Goal: Transaction & Acquisition: Purchase product/service

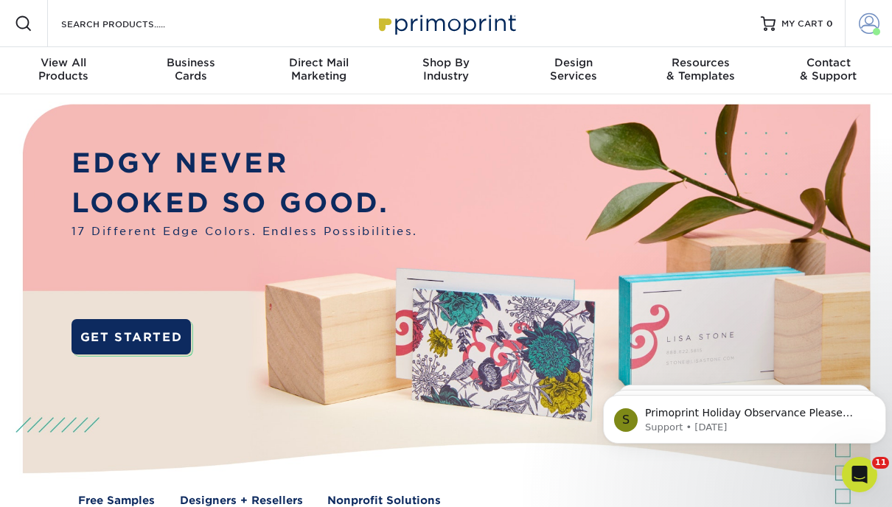
click at [869, 22] on span at bounding box center [868, 23] width 21 height 21
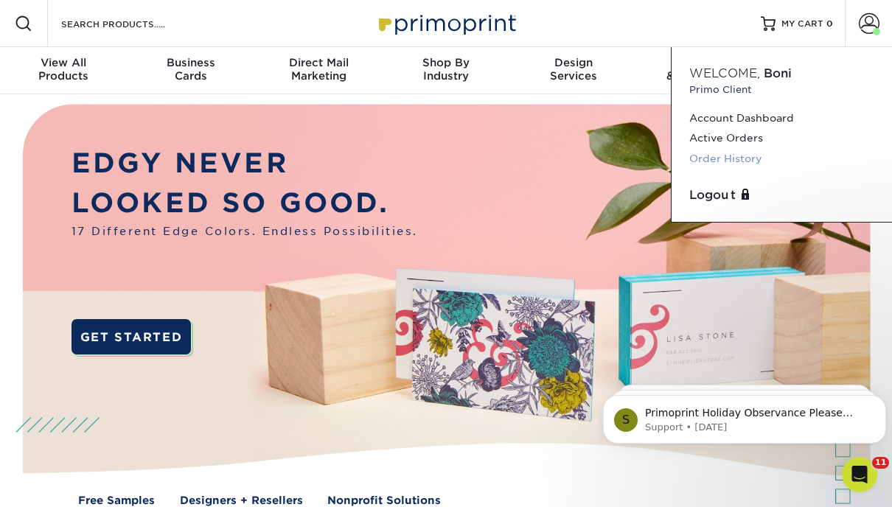
click at [724, 159] on link "Order History" at bounding box center [781, 159] width 185 height 20
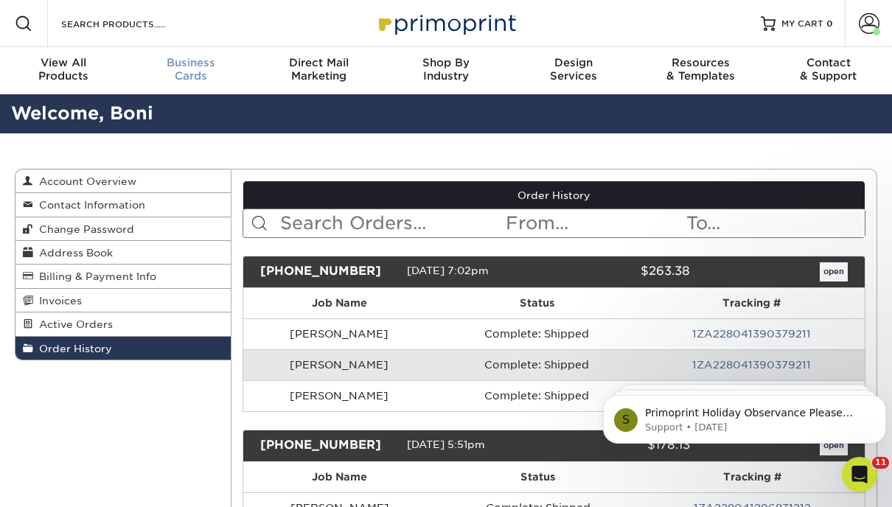
click at [192, 70] on div "Business Cards" at bounding box center [190, 69] width 127 height 27
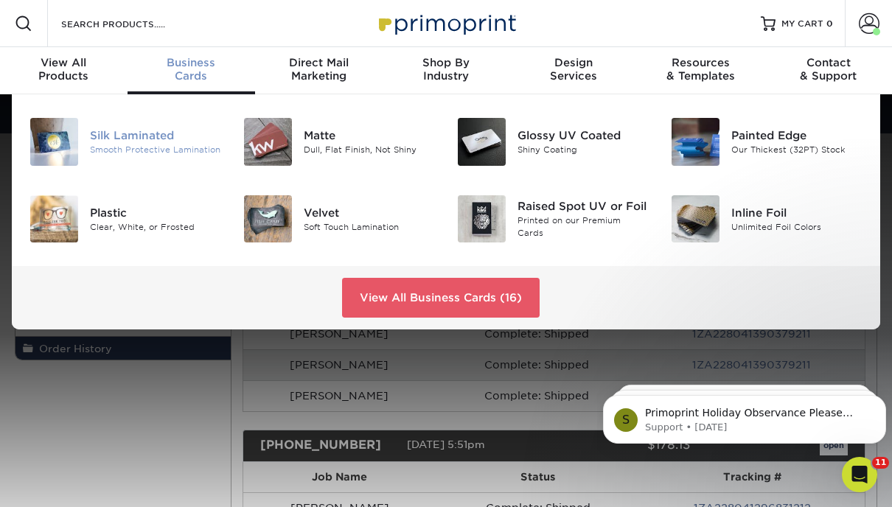
click at [46, 145] on img at bounding box center [54, 142] width 48 height 48
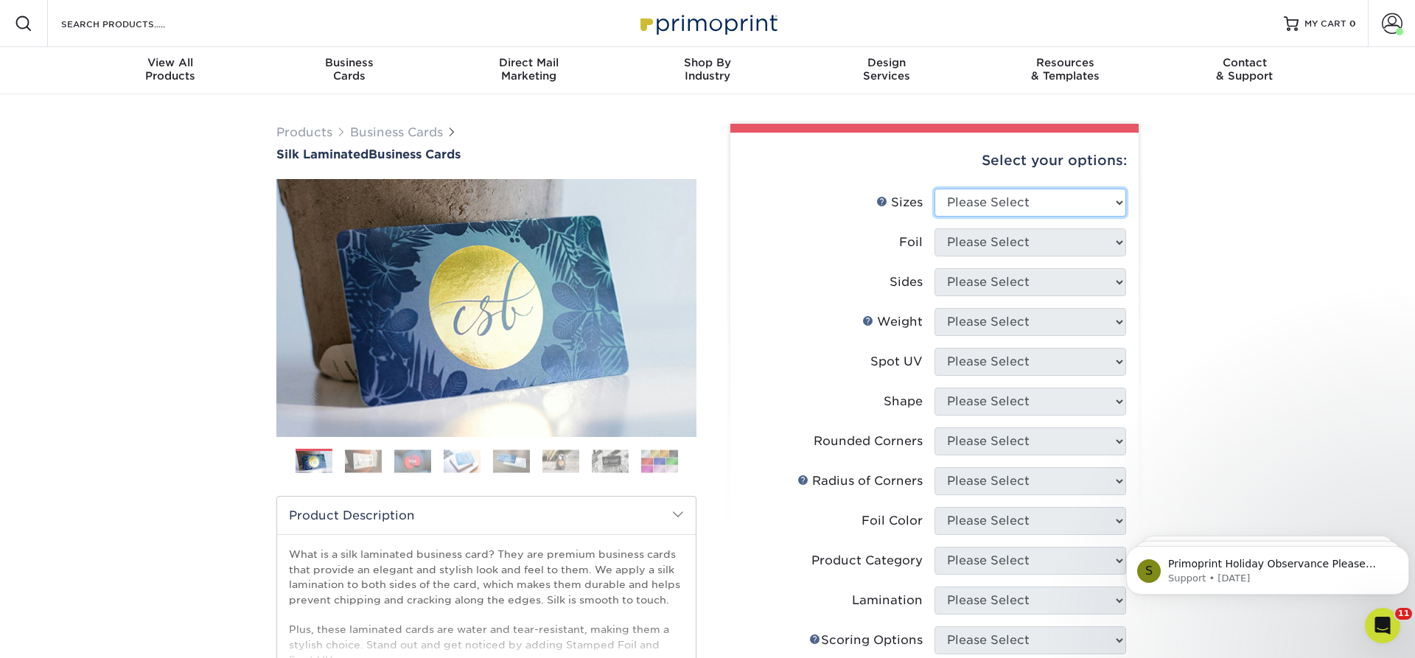
select select "2.00x3.50"
click option "2" x 3.5" - Standard" at bounding box center [0, 0] width 0 height 0
drag, startPoint x: 1218, startPoint y: 197, endPoint x: 1169, endPoint y: 245, distance: 68.3
click at [891, 202] on div "Products Business Cards Silk Laminated Business Cards Previous Next" at bounding box center [707, 560] width 1415 height 932
click at [891, 228] on select "Please Select Yes No" at bounding box center [1030, 242] width 192 height 28
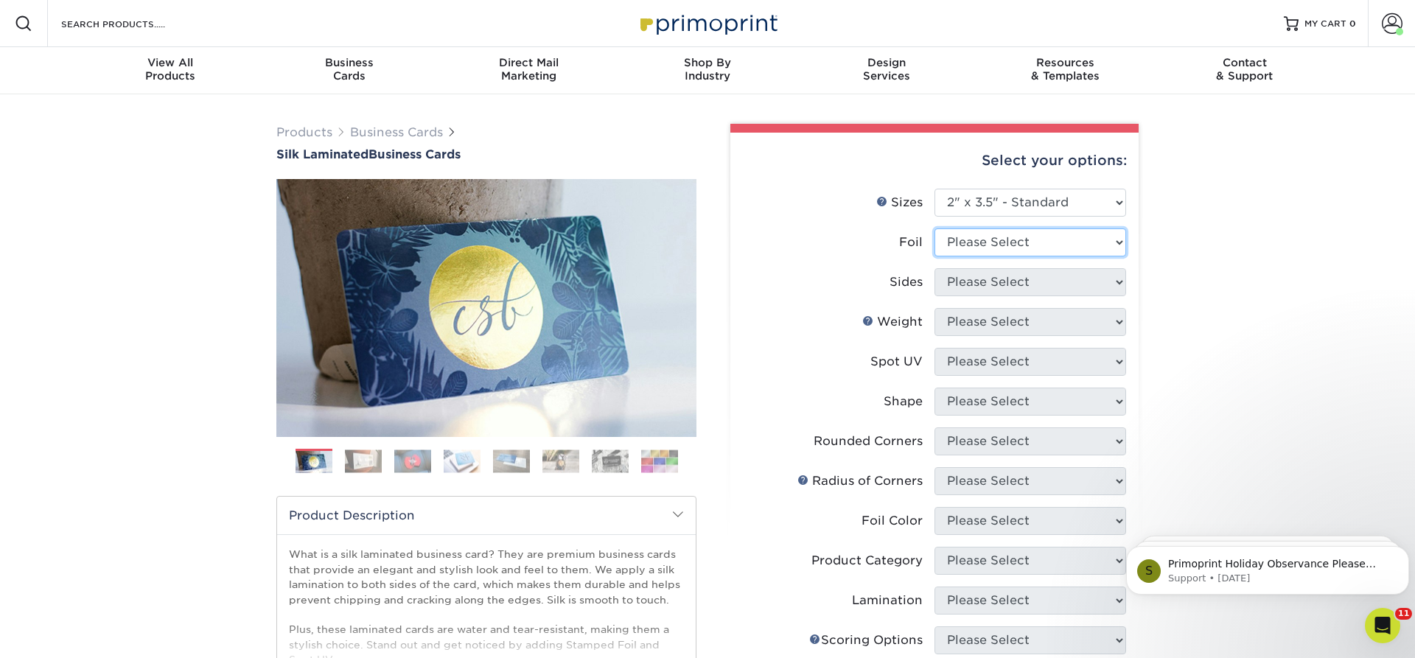
select select "0"
click at [891, 268] on select "Please Select Print Both Sides Print Front Only" at bounding box center [1030, 282] width 192 height 28
select select "13abbda7-1d64-4f25-8bb2-c179b224825d"
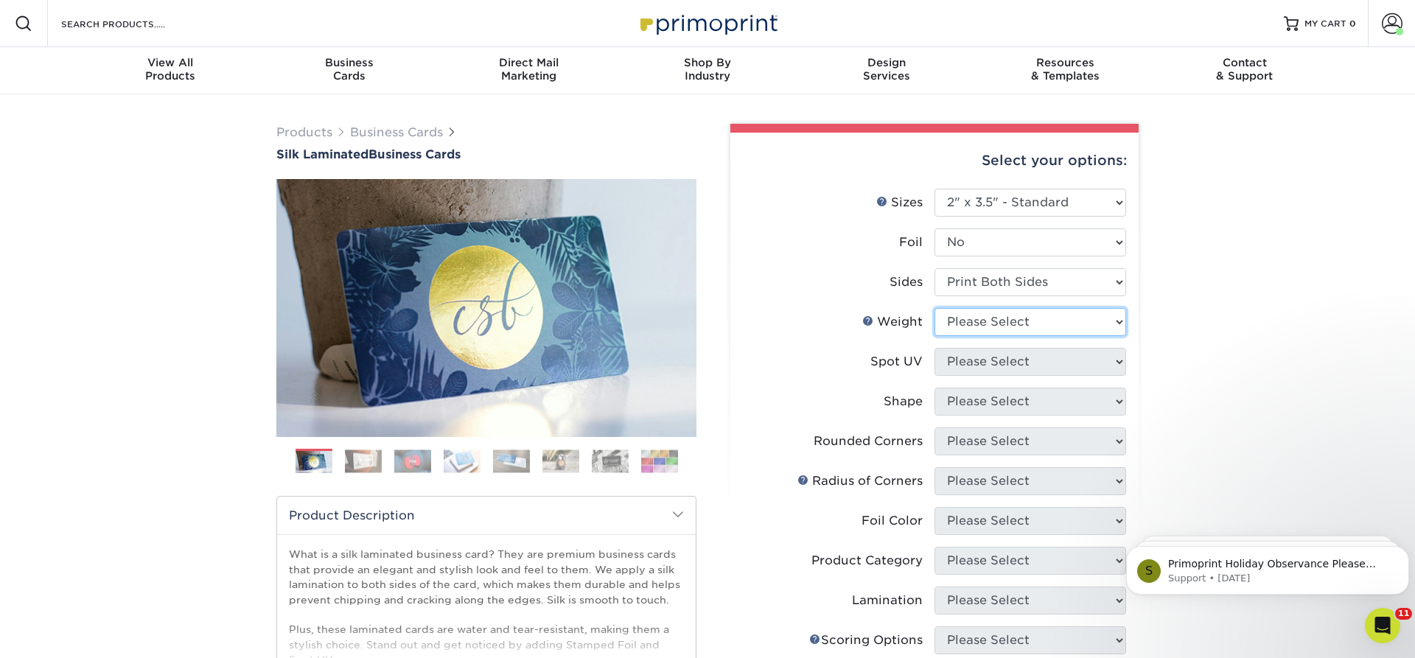
click at [891, 308] on select "Please Select 16PT" at bounding box center [1030, 322] width 192 height 28
select select "16PT"
click at [891, 348] on select "Please Select No Spot UV Front and Back (Both Sides) Front Only Back Only" at bounding box center [1030, 362] width 192 height 28
select select "3"
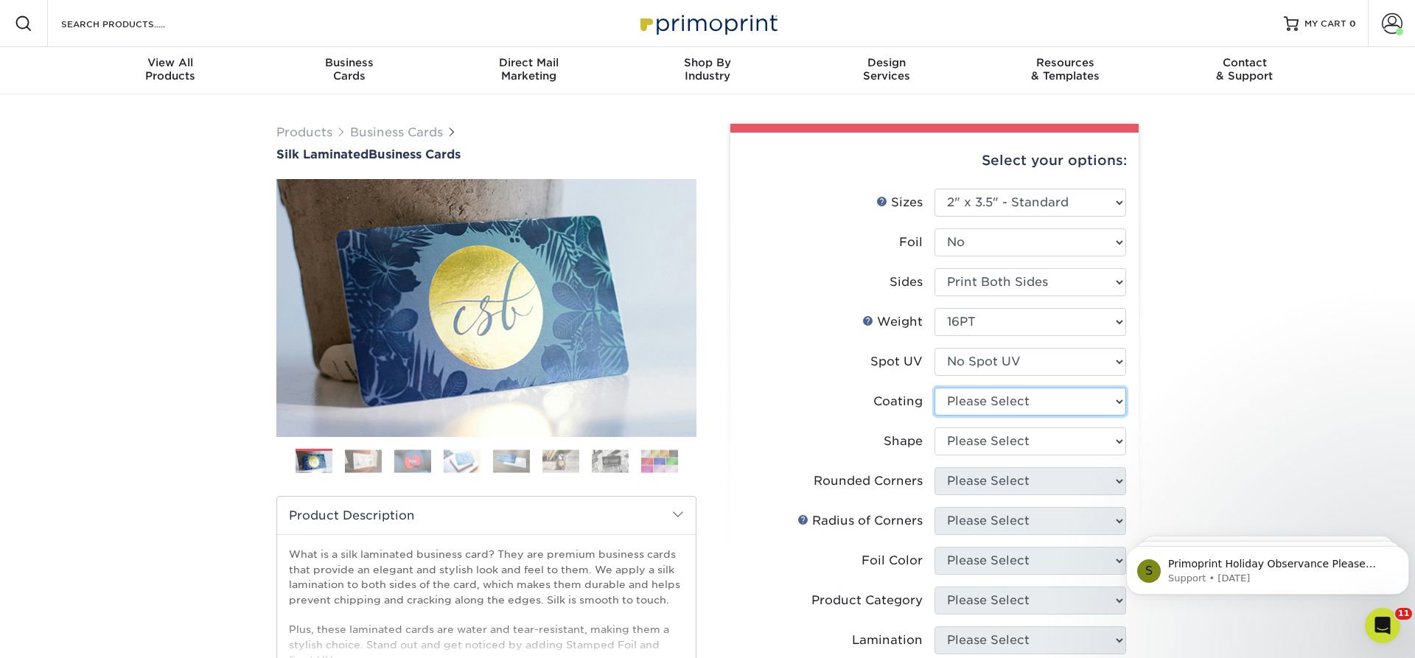
click at [891, 388] on select at bounding box center [1030, 402] width 192 height 28
select select "3e7618de-abca-4bda-9f97-8b9129e913d8"
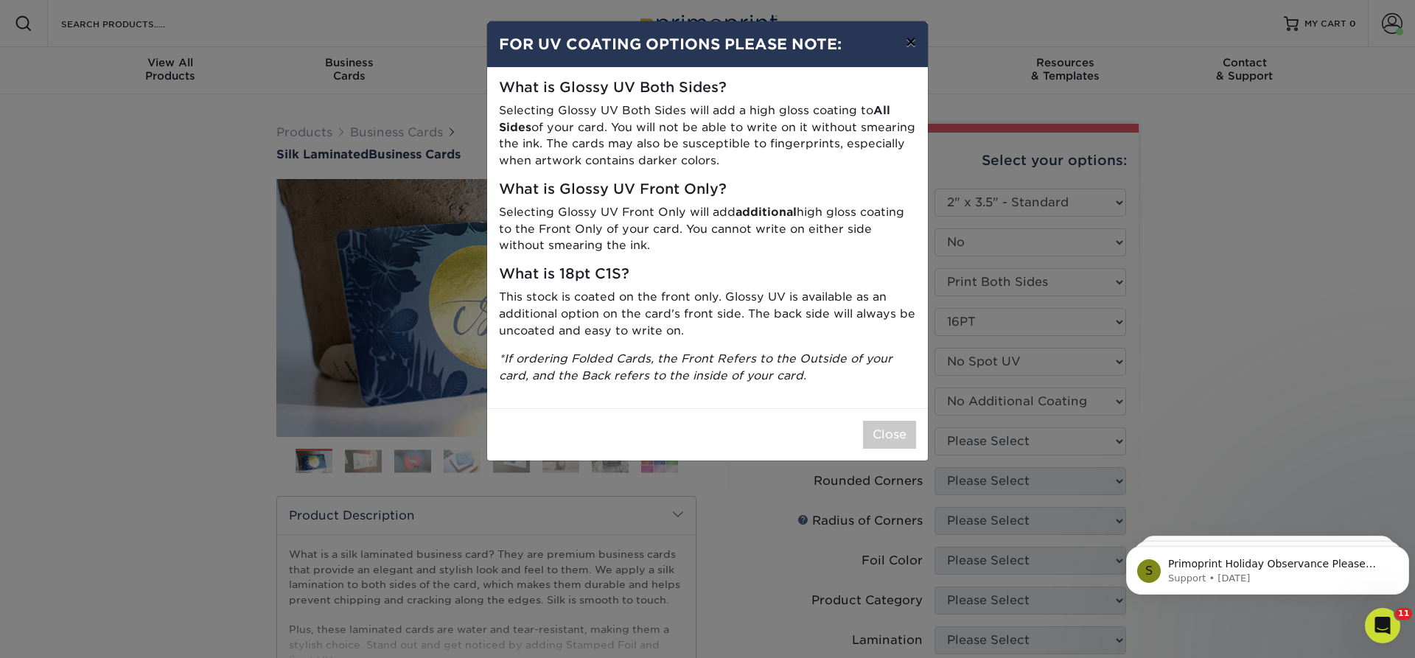
click at [891, 41] on button "×" at bounding box center [911, 41] width 34 height 41
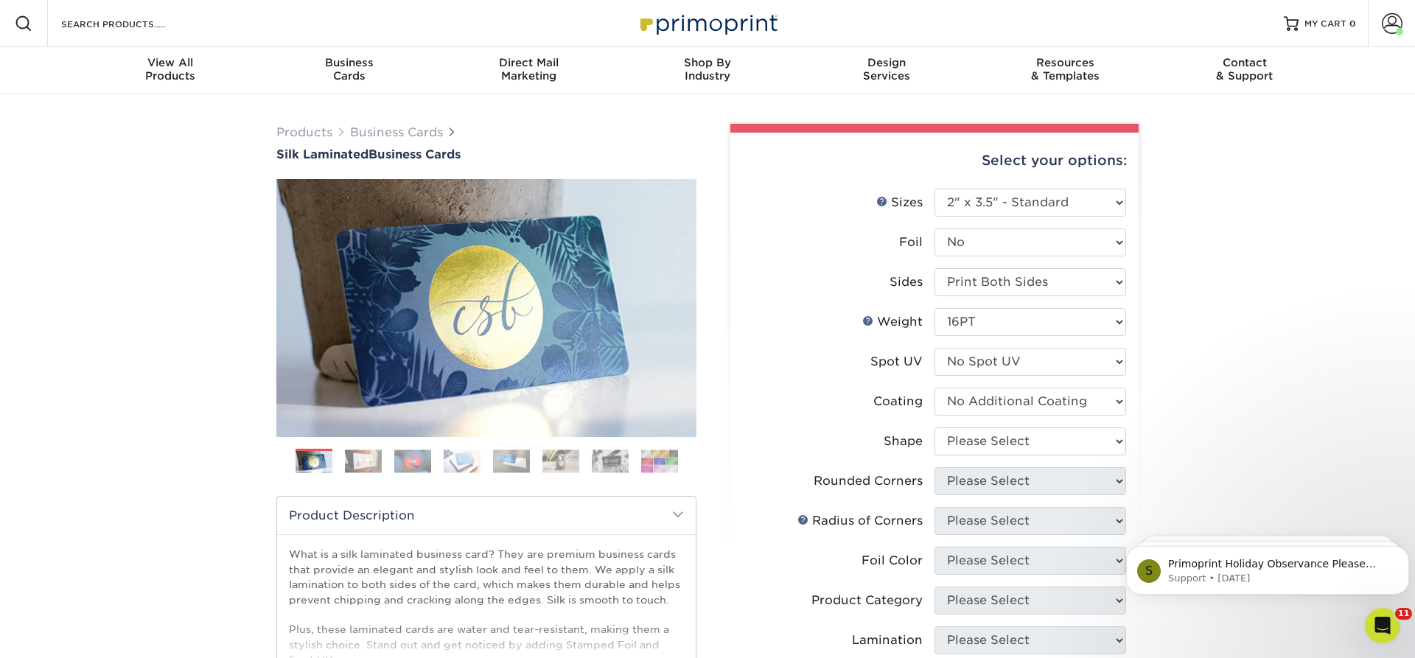
click at [891, 239] on div "Products Business Cards Silk Laminated Business Cards Previous Next" at bounding box center [707, 580] width 1415 height 972
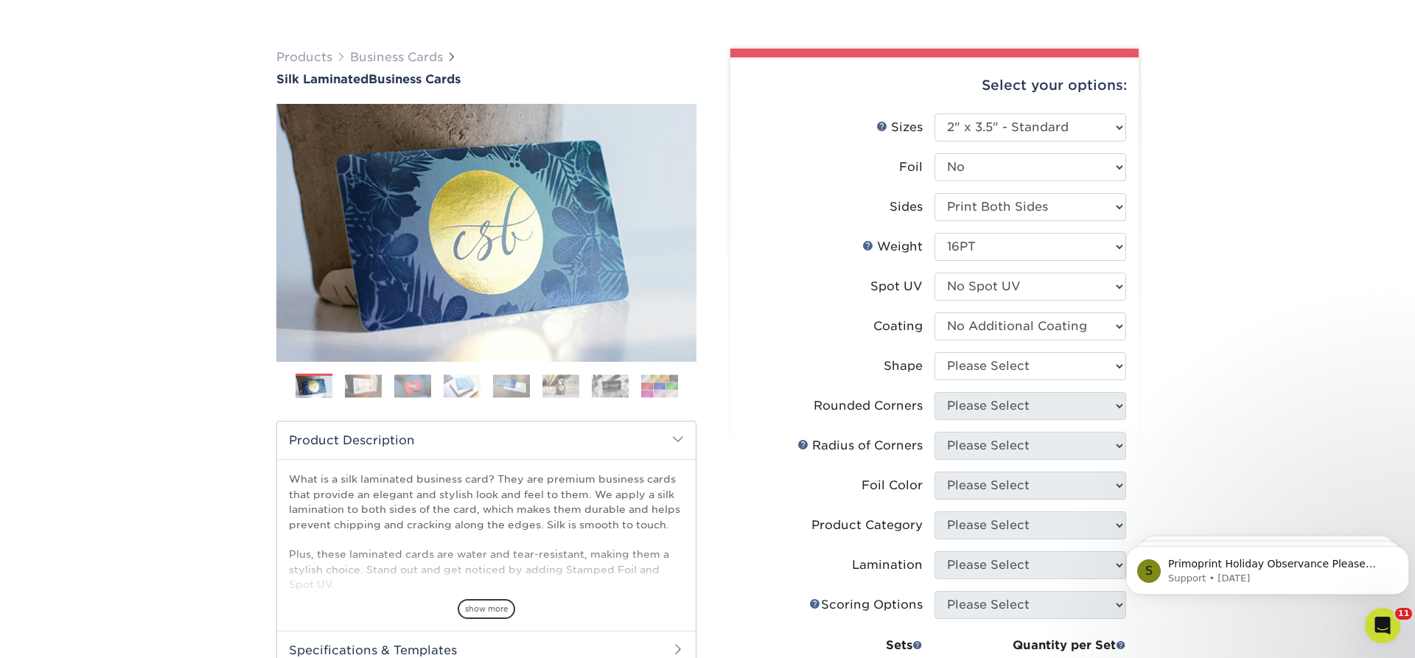
scroll to position [150, 0]
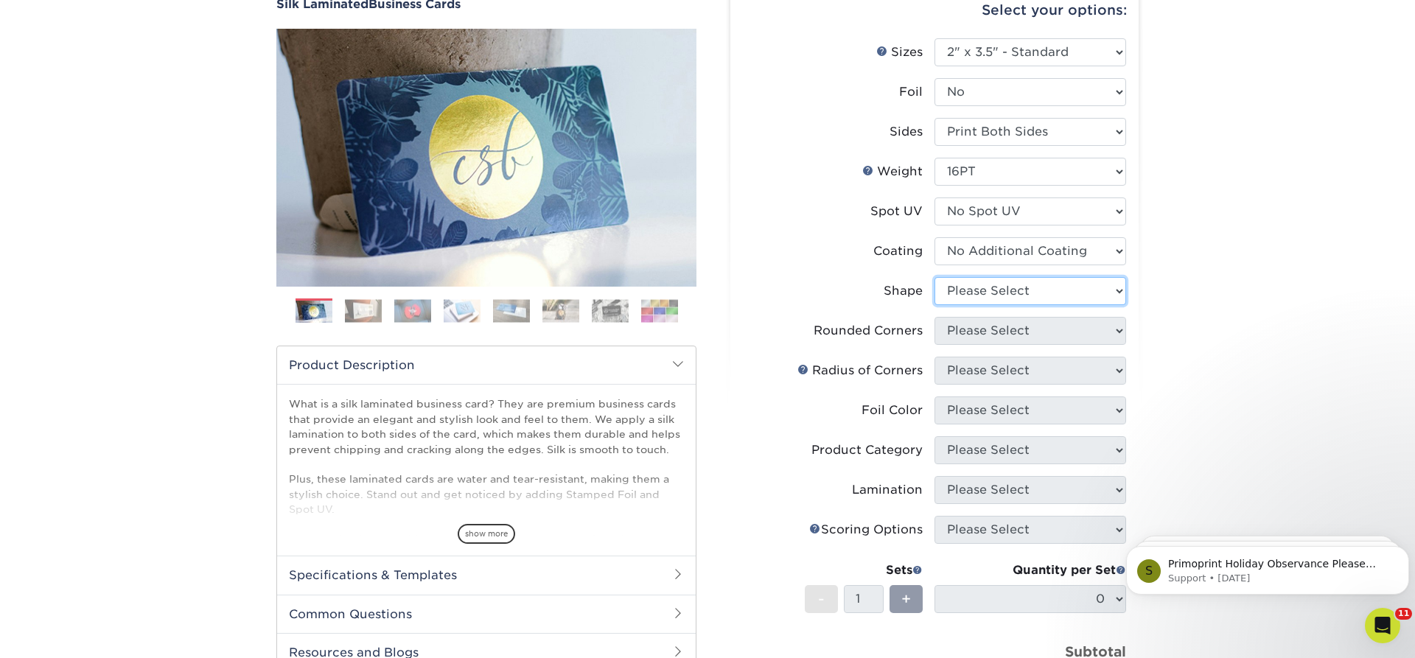
click at [891, 277] on select "Please Select Standard Oval" at bounding box center [1030, 291] width 192 height 28
select select "standard"
click at [891, 317] on select "Please Select Yes - Round 2 Corners Yes - Round 4 Corners No" at bounding box center [1030, 331] width 192 height 28
select select "0"
click option "No" at bounding box center [0, 0] width 0 height 0
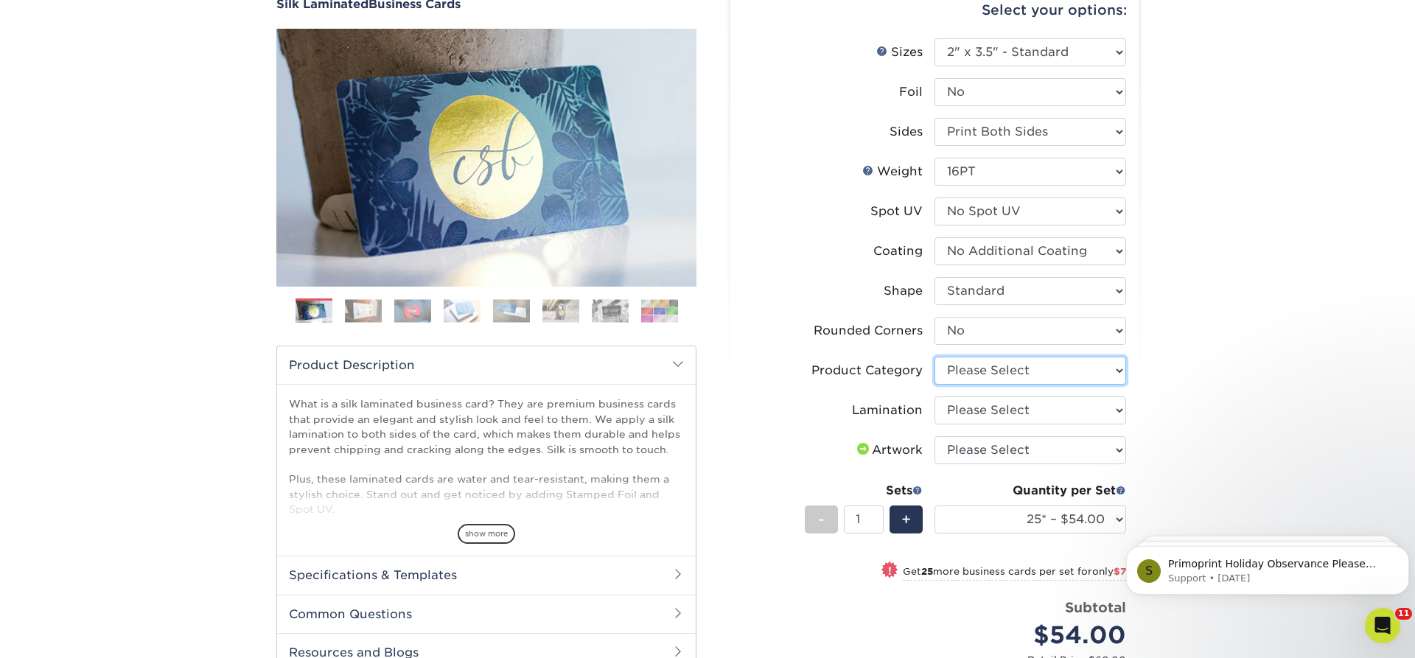
click at [891, 357] on select "Please Select Business Cards" at bounding box center [1030, 371] width 192 height 28
select select "3b5148f1-0588-4f88-a218-97bcfdce65c1"
click option "Business Cards" at bounding box center [0, 0] width 0 height 0
click at [891, 396] on select "Please Select Silk" at bounding box center [1030, 410] width 192 height 28
select select "ccacb42f-45f7-42d3-bbd3-7c8421cf37f0"
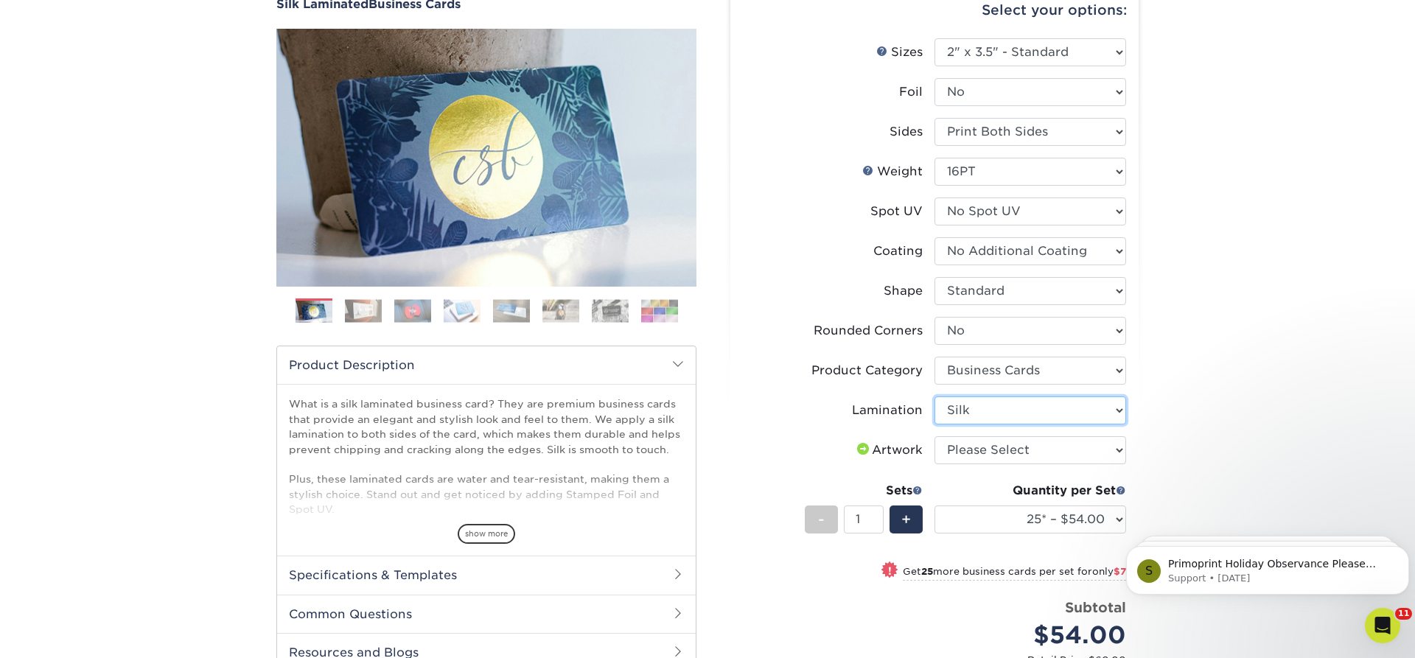
click option "Silk" at bounding box center [0, 0] width 0 height 0
click at [891, 436] on select "Please Select I will upload files I need a design - $100" at bounding box center [1030, 450] width 192 height 28
select select "upload"
click option "I will upload files" at bounding box center [0, 0] width 0 height 0
click at [876, 506] on input "2" at bounding box center [863, 519] width 39 height 28
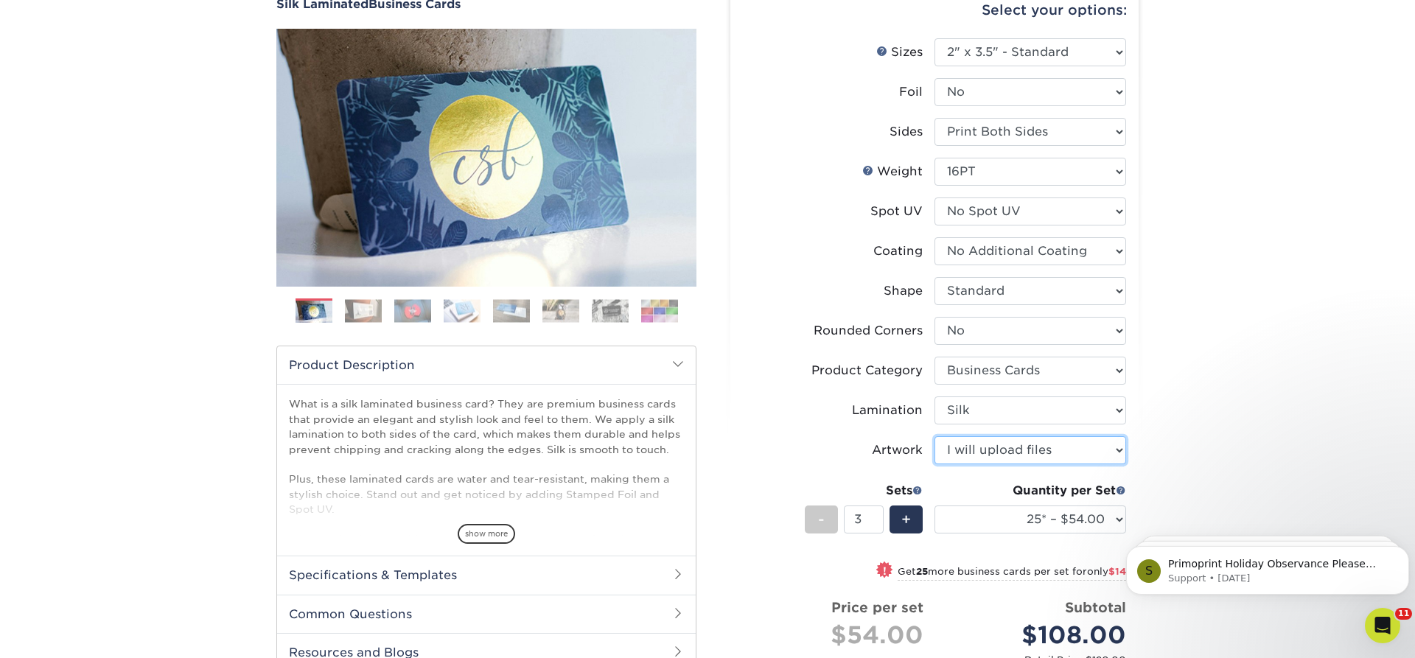
type input "3"
click at [876, 506] on input "3" at bounding box center [863, 519] width 39 height 28
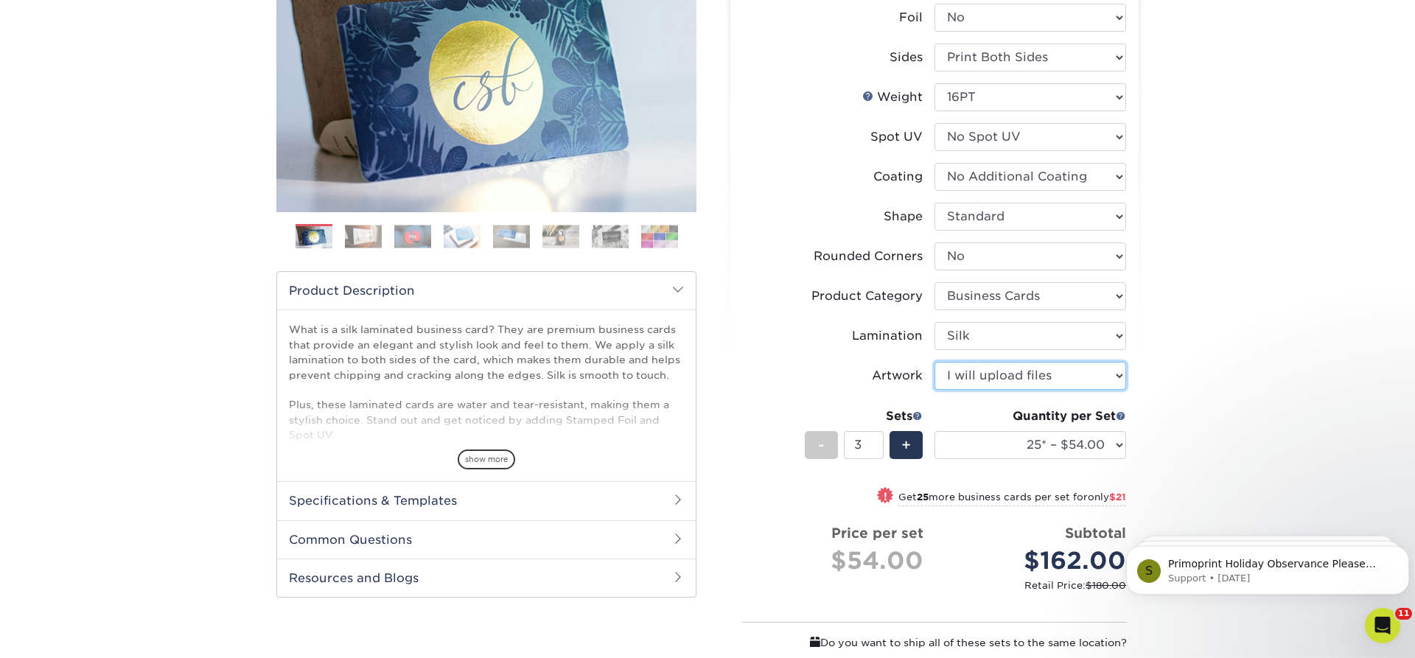
scroll to position [225, 0]
click at [891, 430] on select "25* – $54.00 50* – $61.00 75* – $68.00 100* – $75.00 250* – $82.00 500 – $86.00…" at bounding box center [1030, 444] width 192 height 28
select select "100* – $75.00"
click option "100* – $75.00" at bounding box center [0, 0] width 0 height 0
click at [891, 301] on div "Products Business Cards Silk Laminated Business Cards Previous Next" at bounding box center [707, 385] width 1415 height 1032
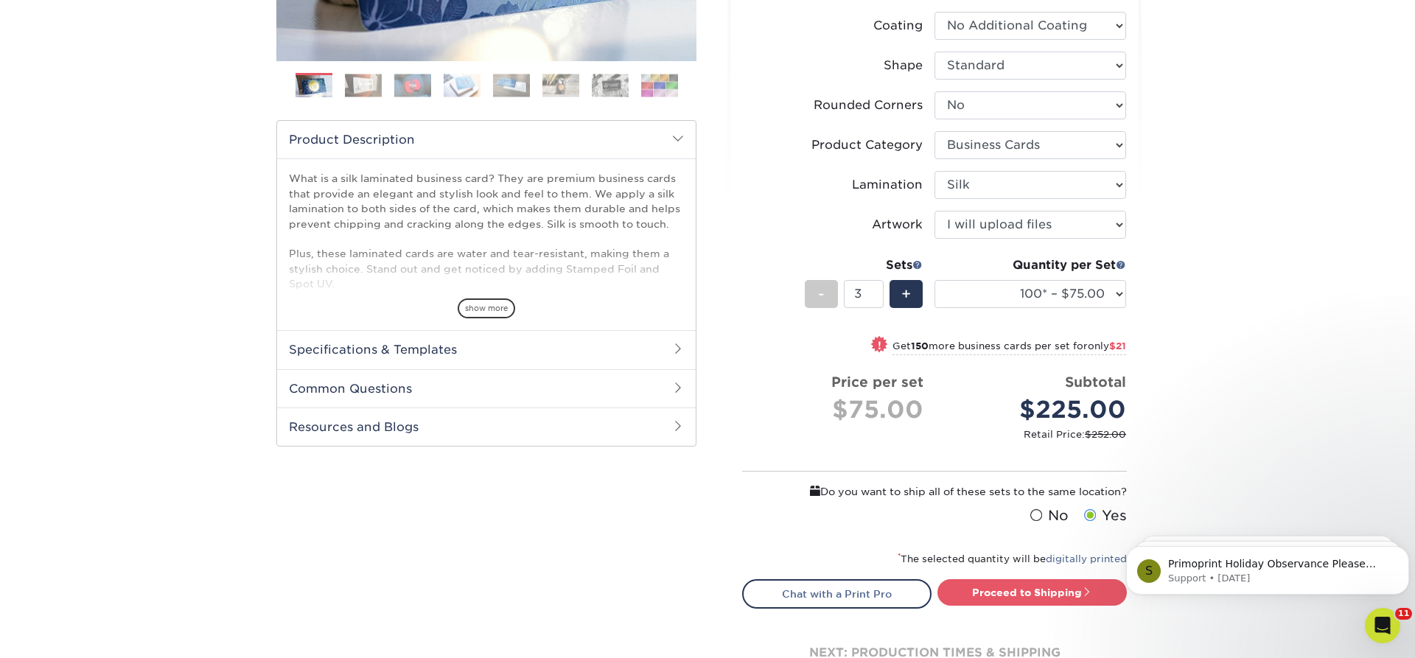
scroll to position [451, 0]
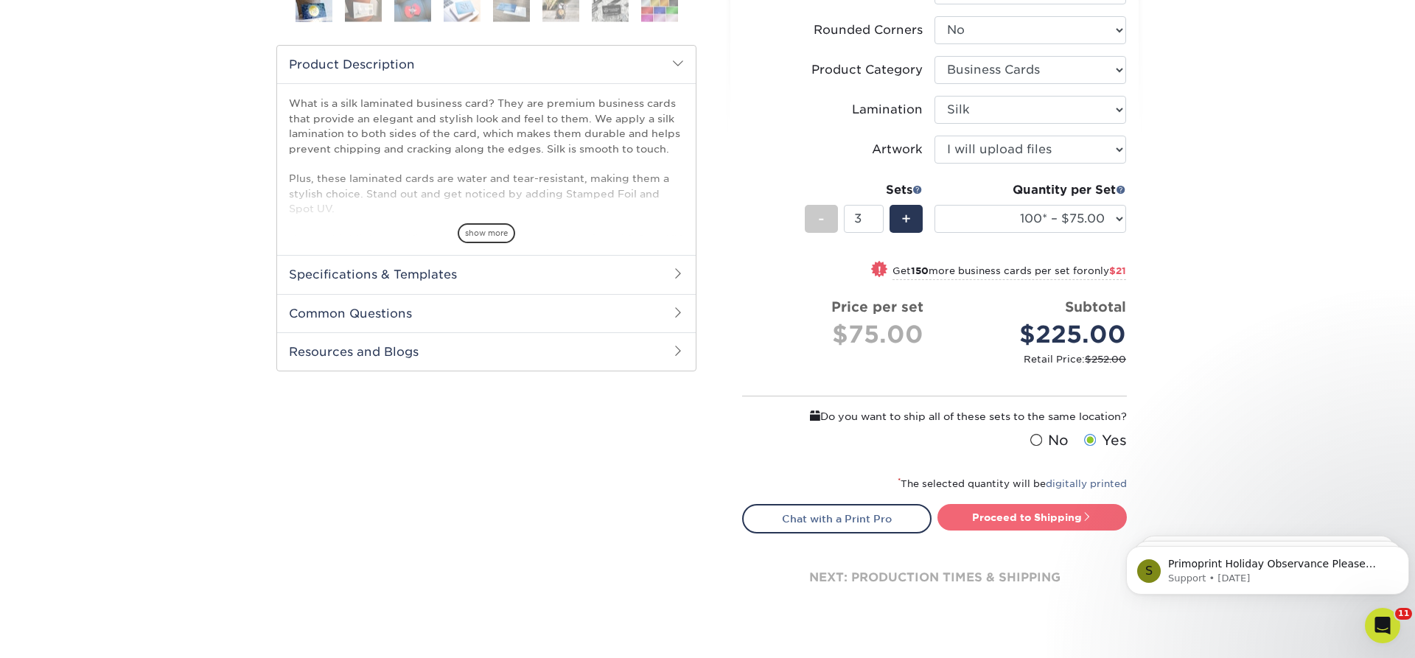
click at [891, 506] on link "Proceed to Shipping" at bounding box center [1031, 517] width 189 height 27
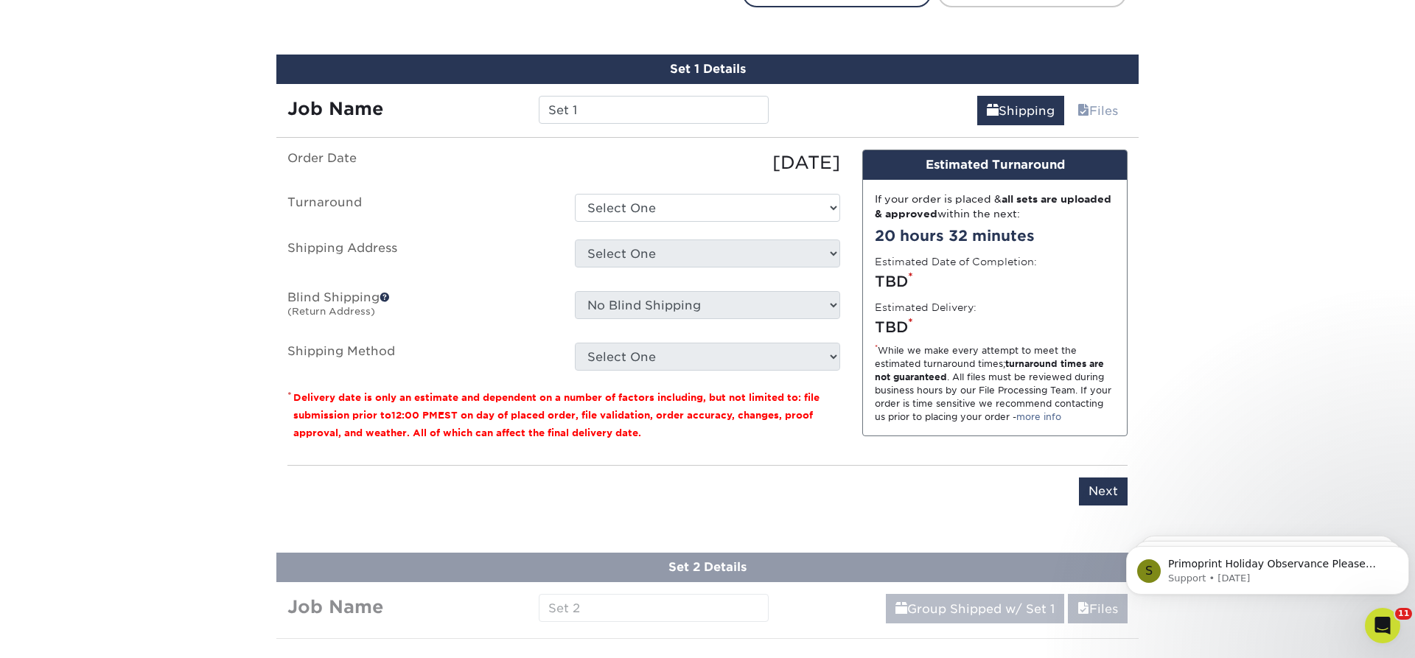
scroll to position [995, 0]
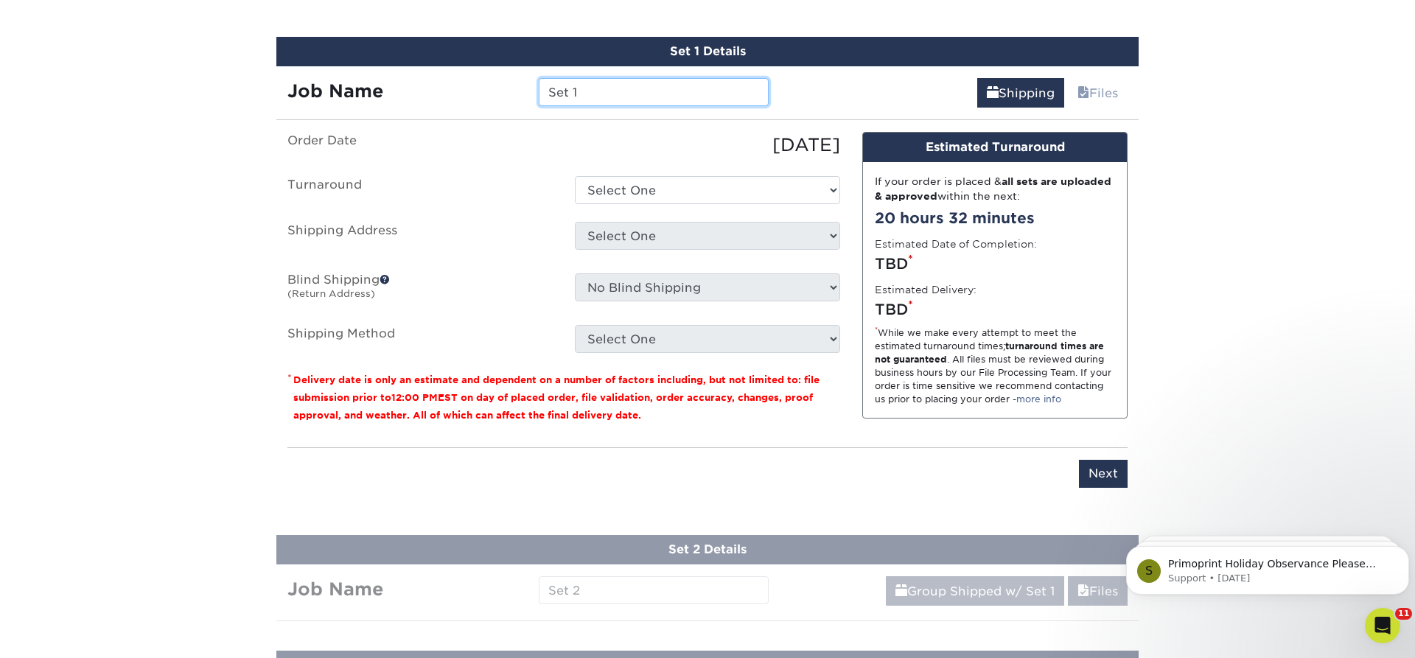
drag, startPoint x: 536, startPoint y: 96, endPoint x: 503, endPoint y: 102, distance: 33.8
click at [539, 102] on input "Set 1" at bounding box center [653, 92] width 229 height 28
drag, startPoint x: 592, startPoint y: 83, endPoint x: 444, endPoint y: 89, distance: 148.2
click at [539, 88] on input "Set 1" at bounding box center [653, 92] width 229 height 28
type input "Brandee Bible"
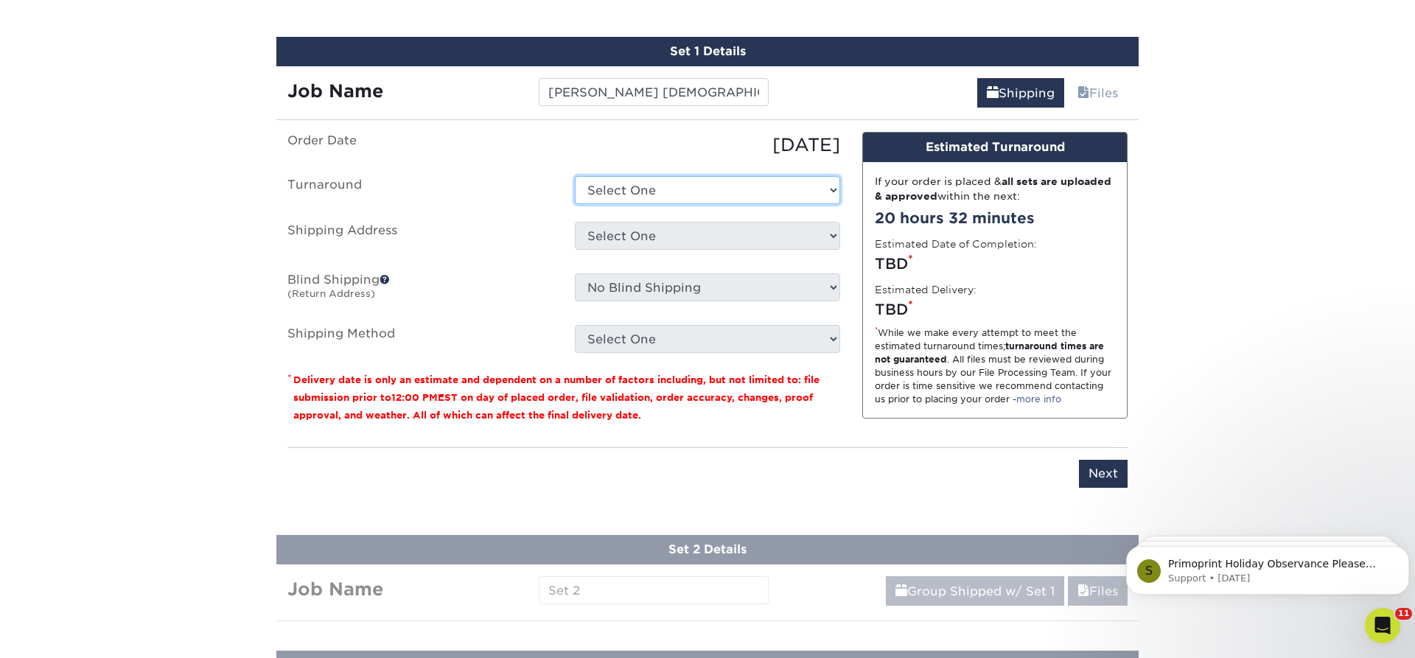
click at [575, 176] on select "Select One 2-4 Business Days 2 Day Next Business Day" at bounding box center [707, 190] width 265 height 28
select select "9586d4ed-d2c3-4986-a151-ce70ae5d1c85"
click option "2 Day" at bounding box center [0, 0] width 0 height 0
select select "14797"
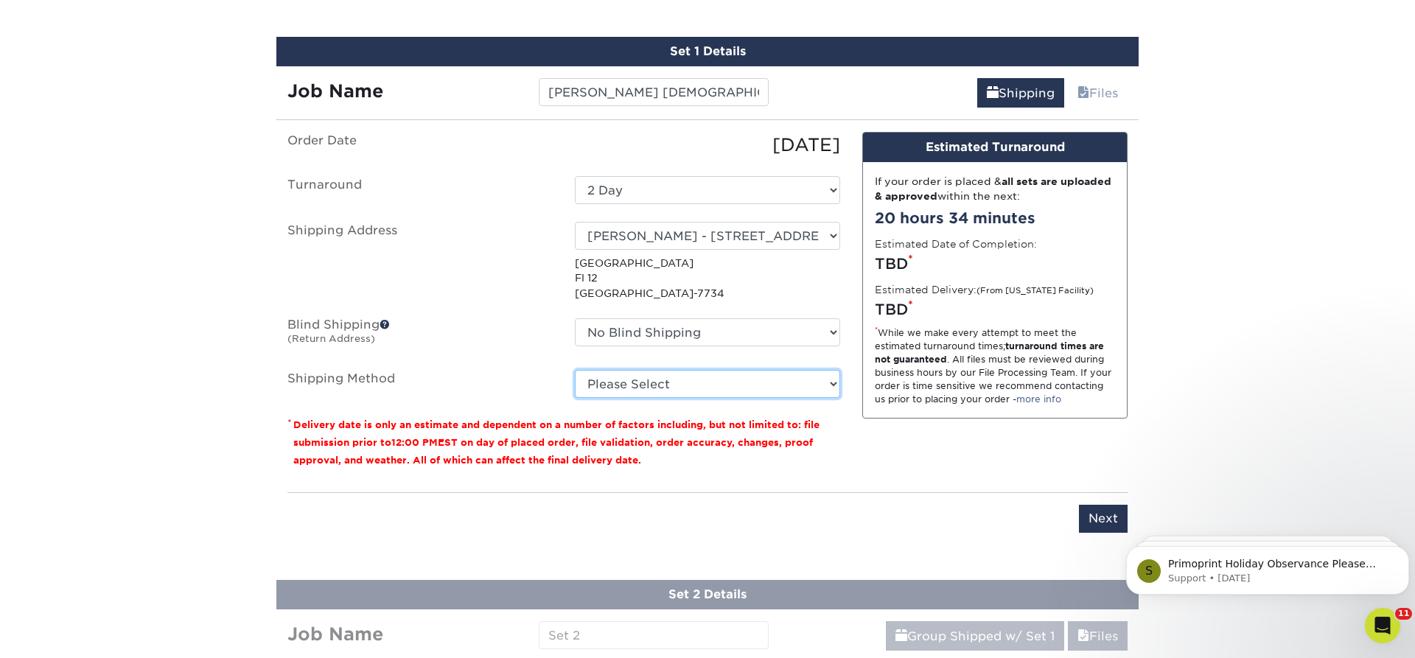
click at [575, 370] on select "Please Select Ground Shipping (+$14.96) 3 Day Shipping Service (+$15.36) 2 Day …" at bounding box center [707, 384] width 265 height 28
select select "01"
click option "Next Day Shipping by 12 noon (+$19.30)" at bounding box center [0, 0] width 0 height 0
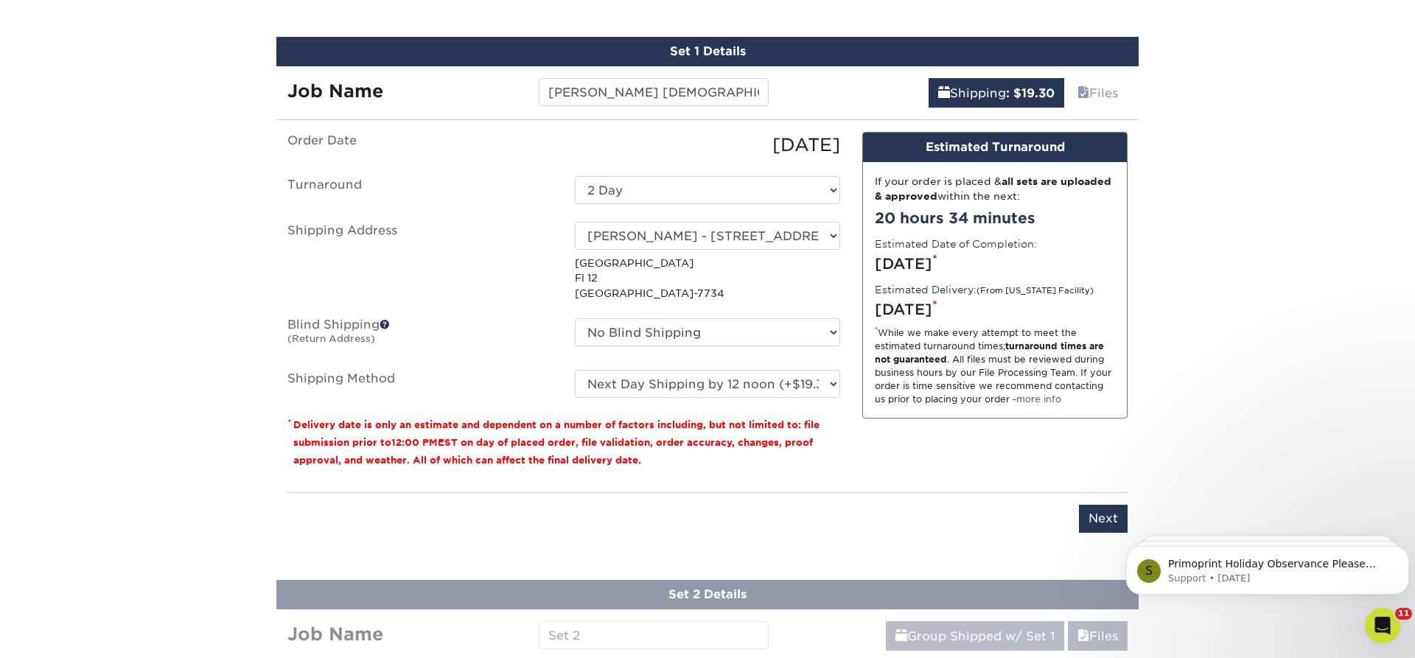
click at [891, 506] on input "Next" at bounding box center [1103, 519] width 49 height 28
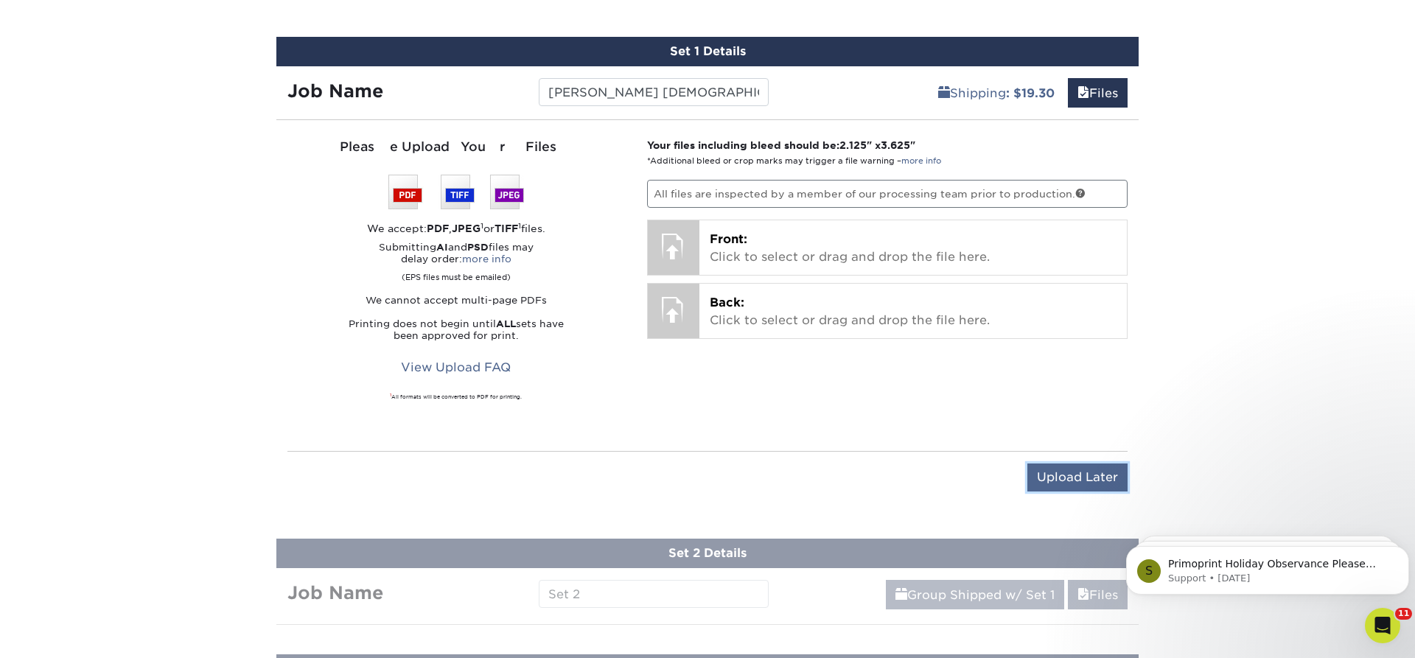
click at [891, 473] on input "Upload Later" at bounding box center [1077, 477] width 100 height 28
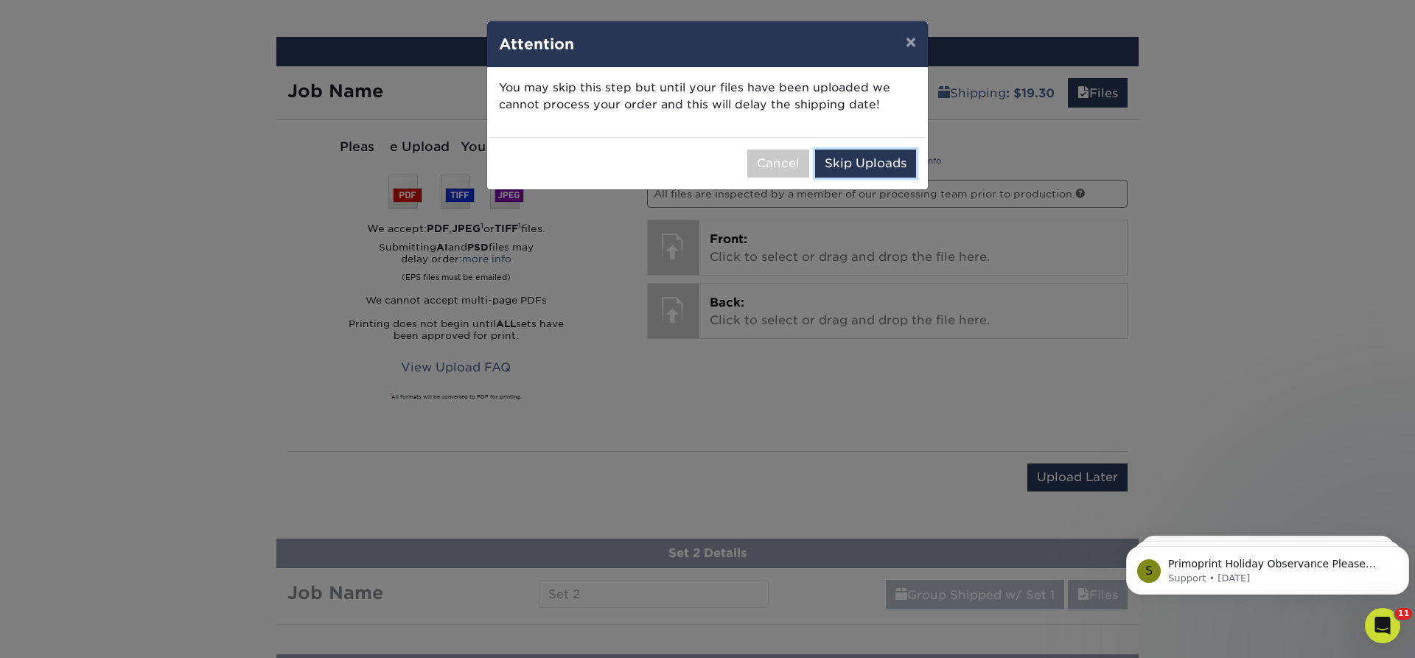
click at [846, 162] on button "Skip Uploads" at bounding box center [865, 164] width 101 height 28
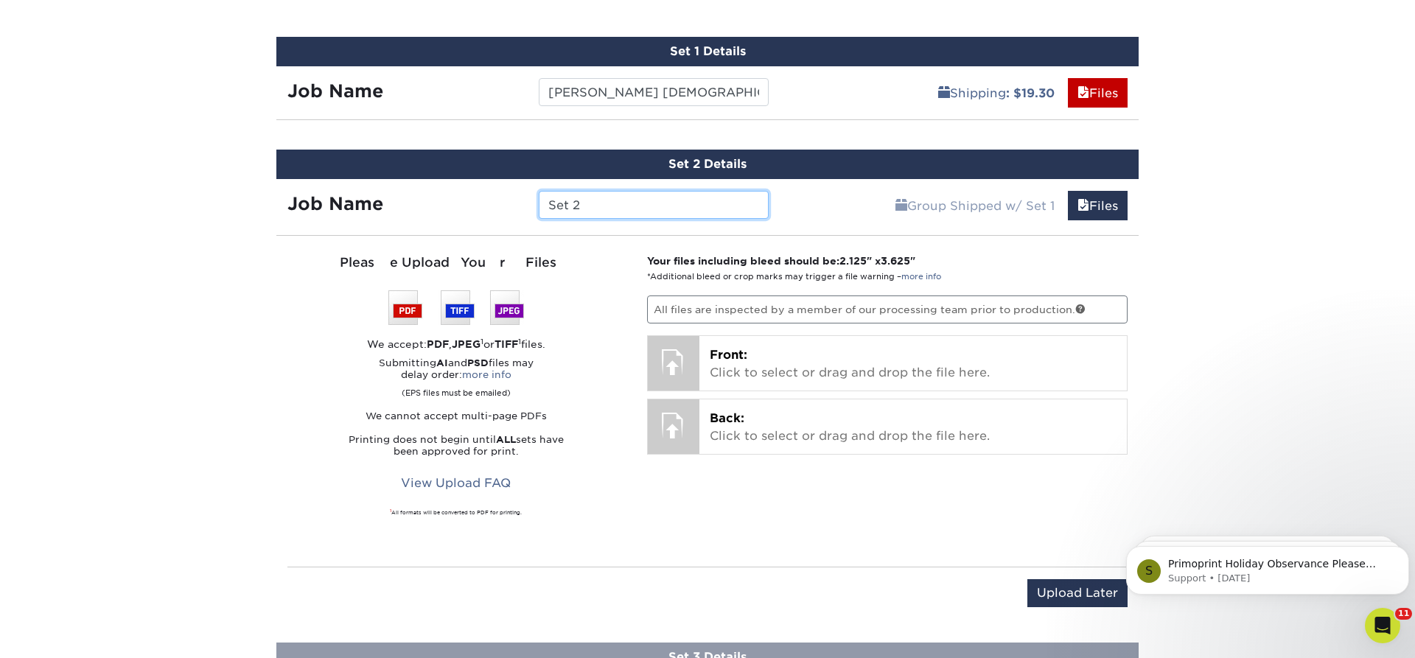
drag, startPoint x: 557, startPoint y: 210, endPoint x: 417, endPoint y: 228, distance: 141.2
click at [539, 219] on input "Set 2" at bounding box center [653, 205] width 229 height 28
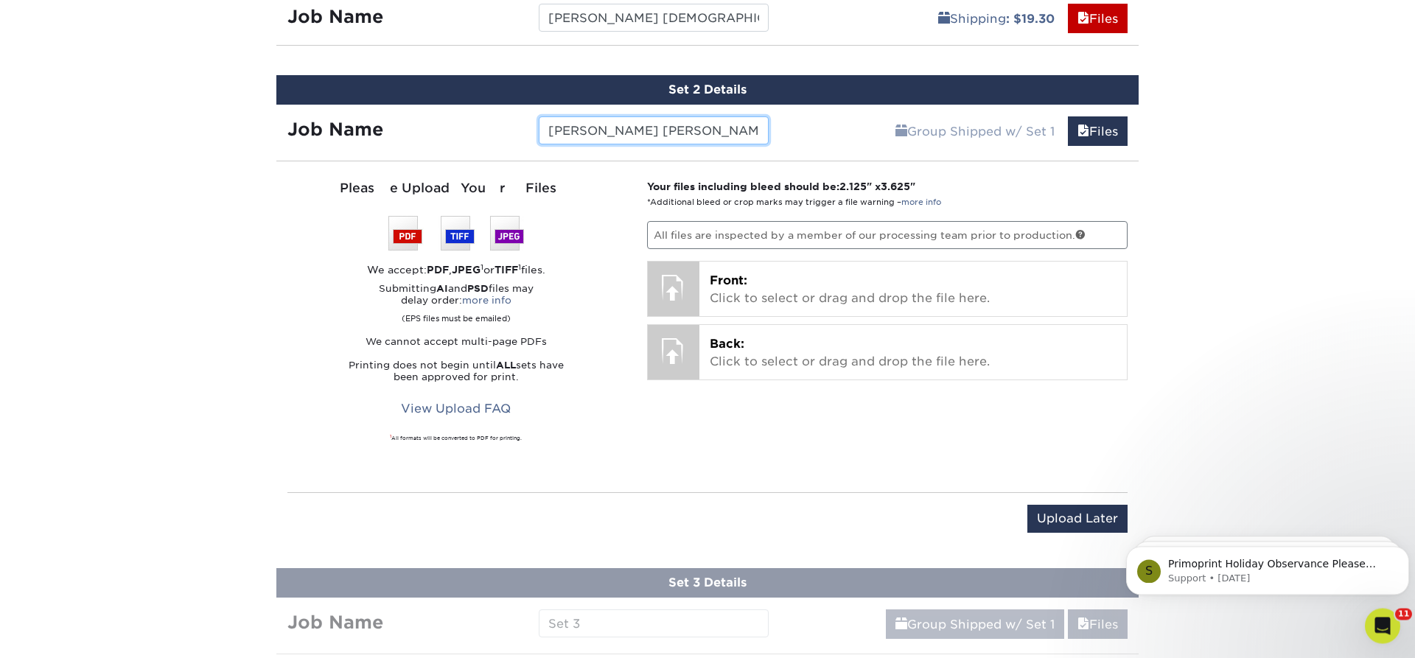
scroll to position [1070, 0]
type input "Santhosh Kumar Sasikumar"
click at [891, 506] on input "Upload Later" at bounding box center [1077, 518] width 100 height 28
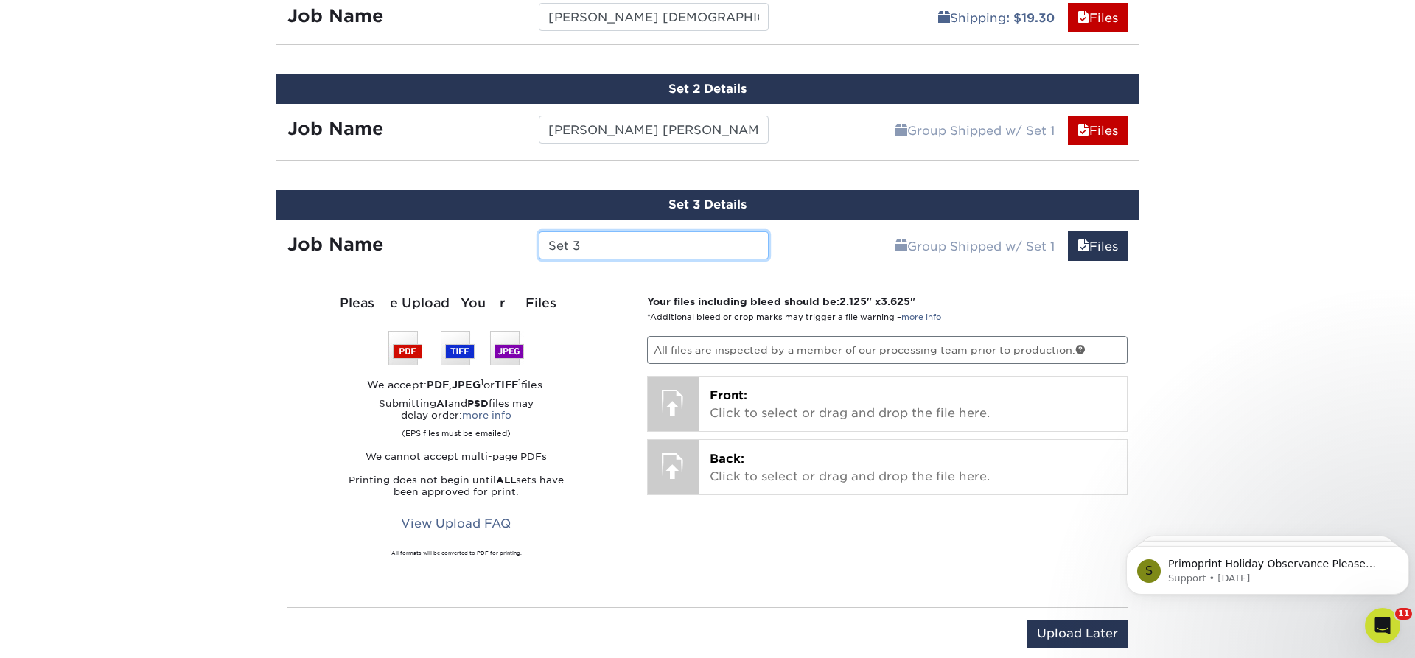
drag, startPoint x: 588, startPoint y: 239, endPoint x: 364, endPoint y: 251, distance: 224.3
click at [539, 251] on input "Set 3" at bounding box center [653, 245] width 229 height 28
type input "Claudine Rezek"
click at [891, 506] on input "Upload Later" at bounding box center [1077, 634] width 100 height 28
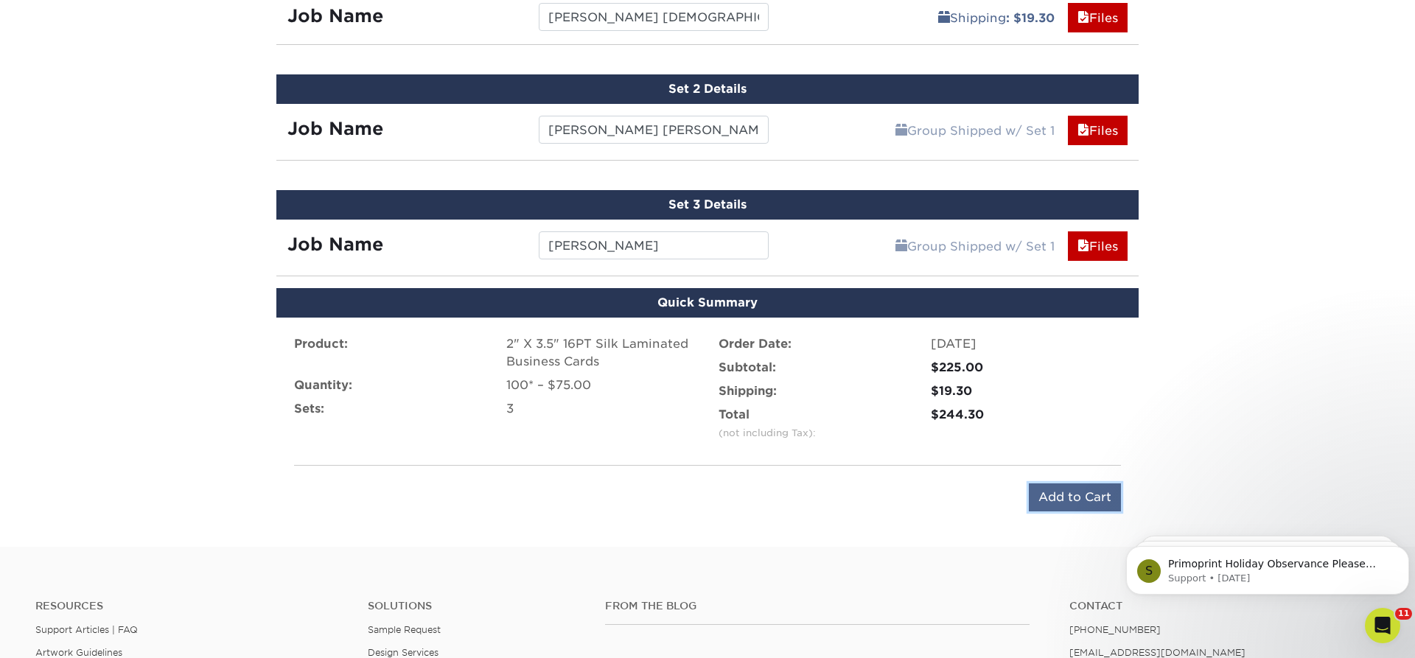
click at [891, 494] on input "Add to Cart" at bounding box center [1075, 497] width 92 height 28
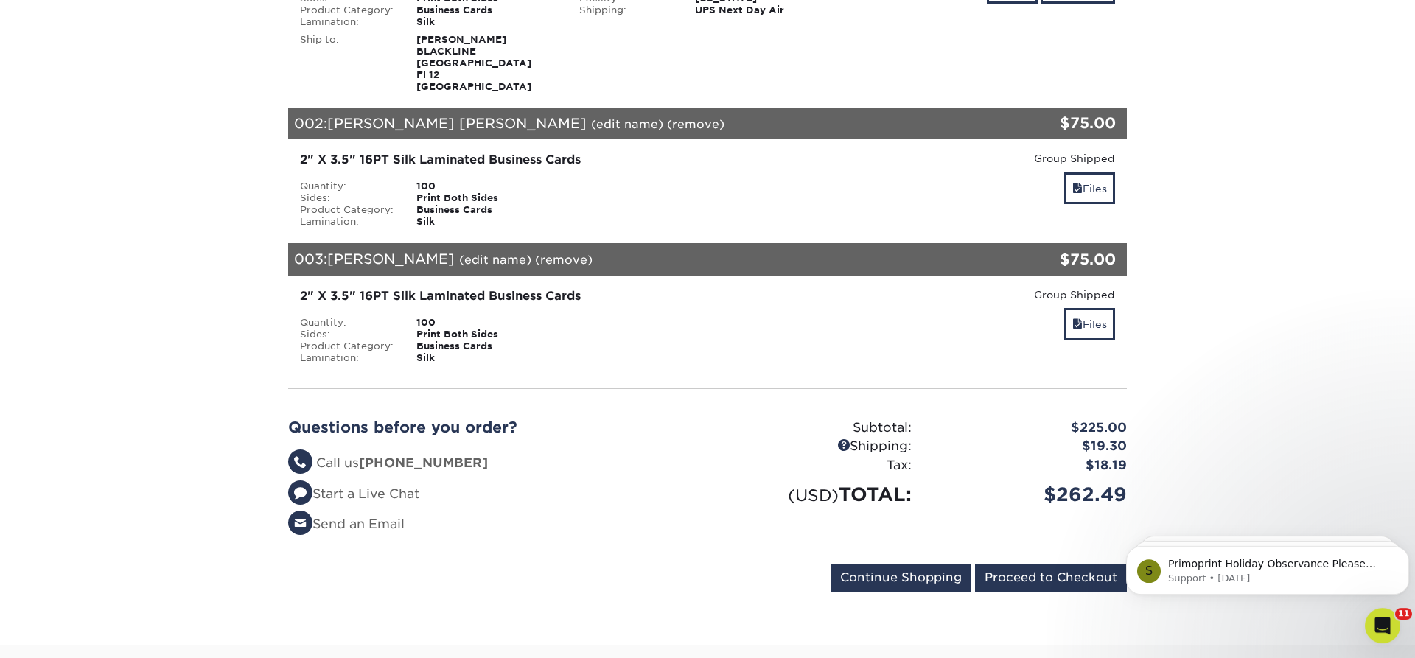
scroll to position [376, 0]
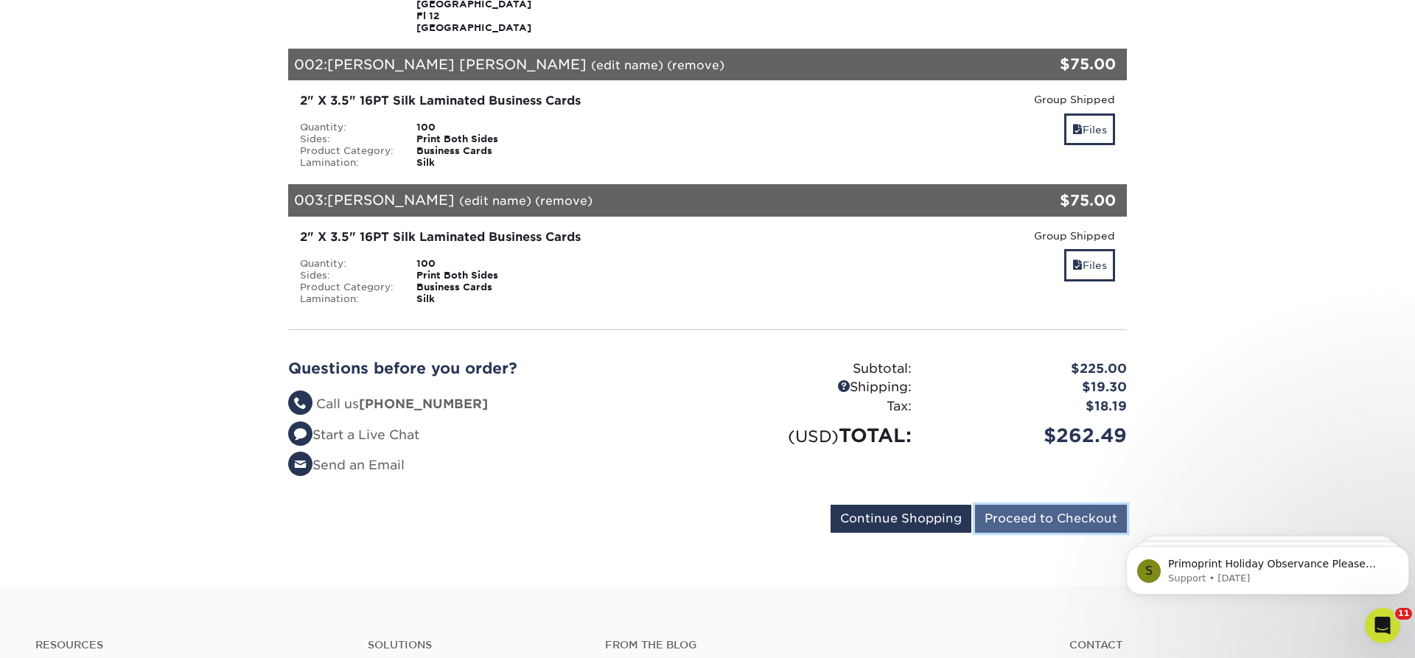
click at [1042, 516] on input "Proceed to Checkout" at bounding box center [1051, 519] width 152 height 28
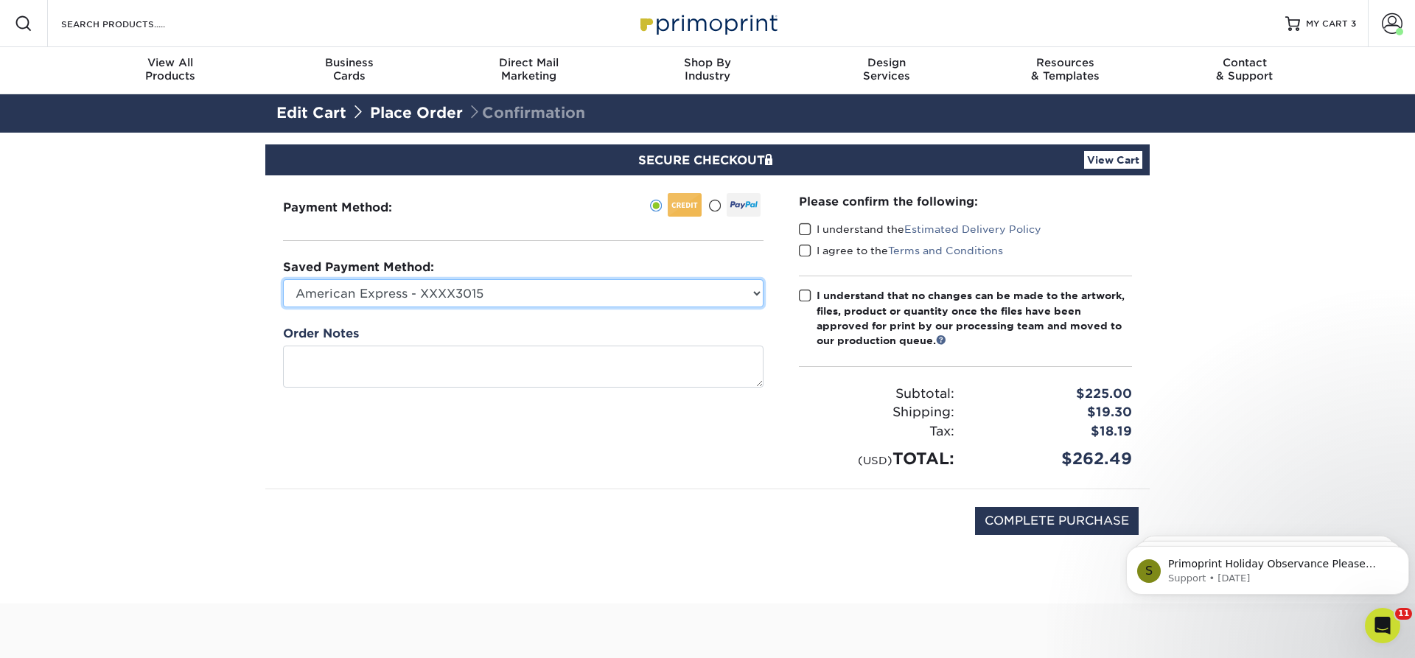
click at [283, 279] on select "American Express - XXXX3015 Visa - XXXX7148 Visa - XXXX1775 New Credit Card" at bounding box center [523, 293] width 480 height 28
select select
click option "New Credit Card" at bounding box center [0, 0] width 0 height 0
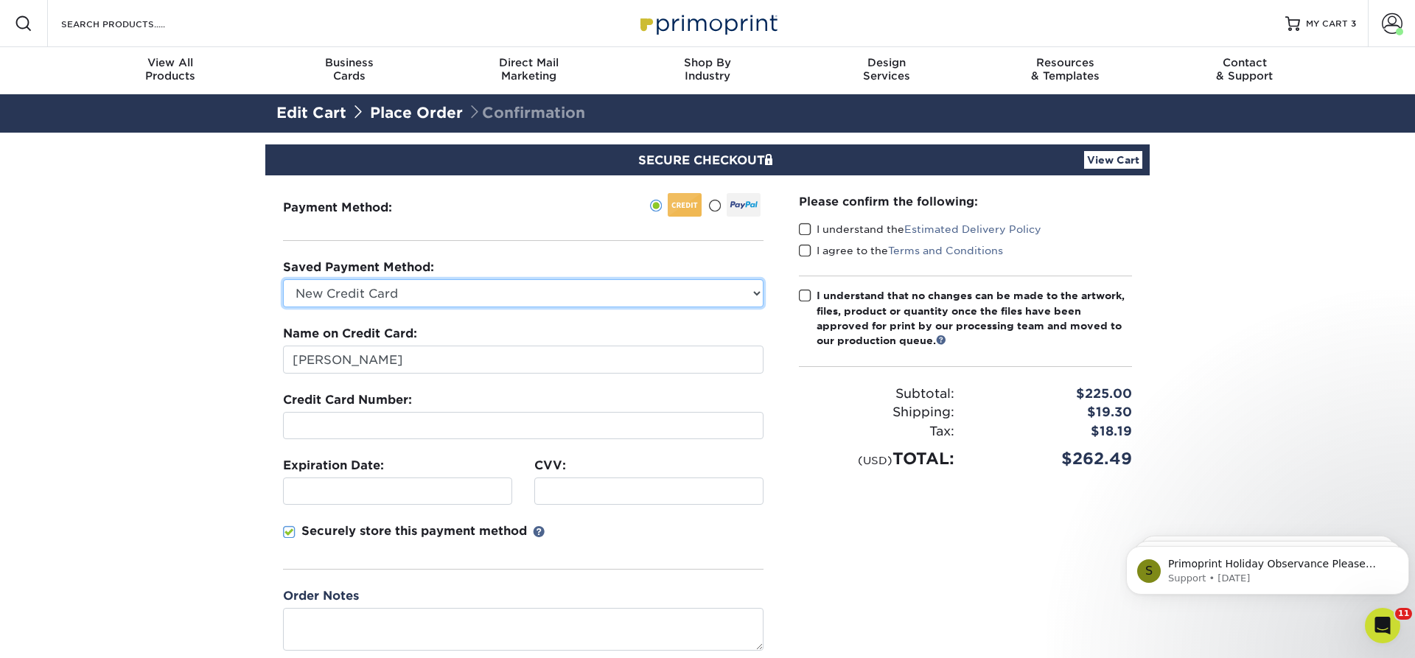
click at [283, 279] on select "American Express - XXXX3015 Visa - XXXX7148 Visa - XXXX1775 New Credit Card" at bounding box center [523, 293] width 480 height 28
click option "New Credit Card" at bounding box center [0, 0] width 0 height 0
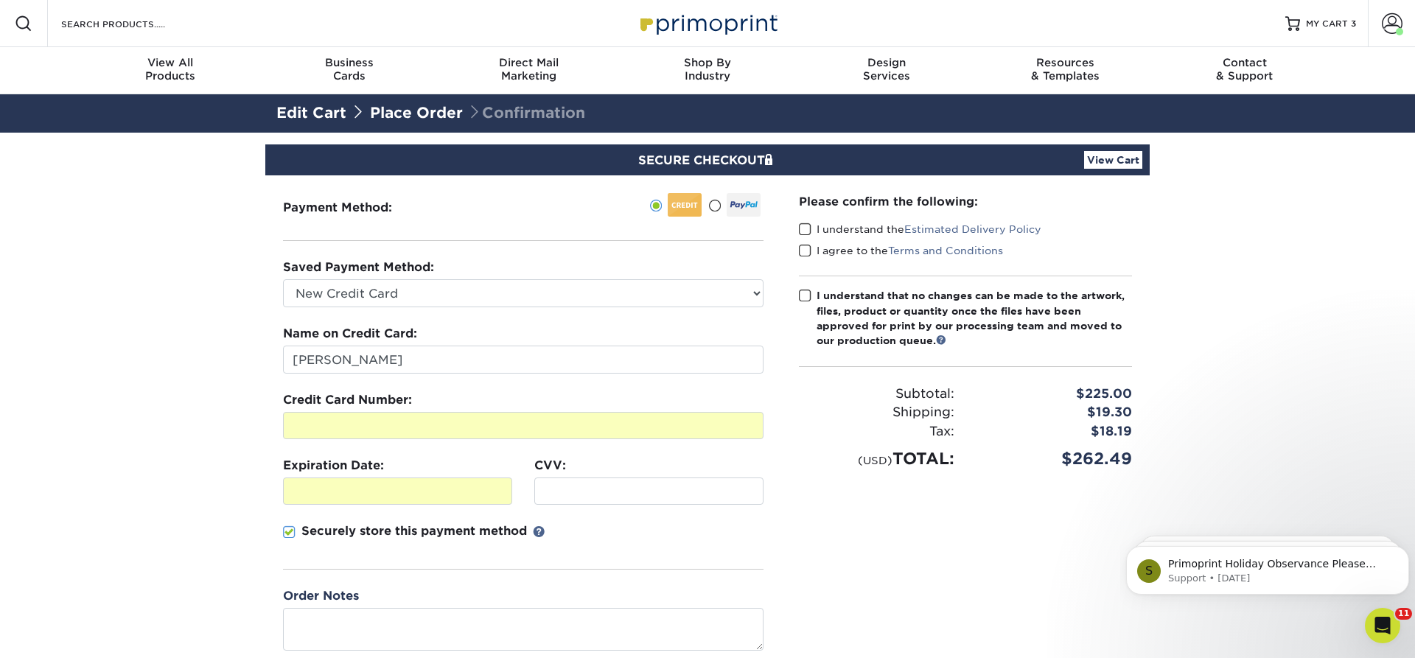
click at [87, 323] on section "SECURE CHECKOUT View Cart Payment Method: Saved Payment Method:" at bounding box center [707, 458] width 1415 height 651
click at [100, 396] on section "SECURE CHECKOUT View Cart Payment Method: Saved Payment Method:" at bounding box center [707, 458] width 1415 height 651
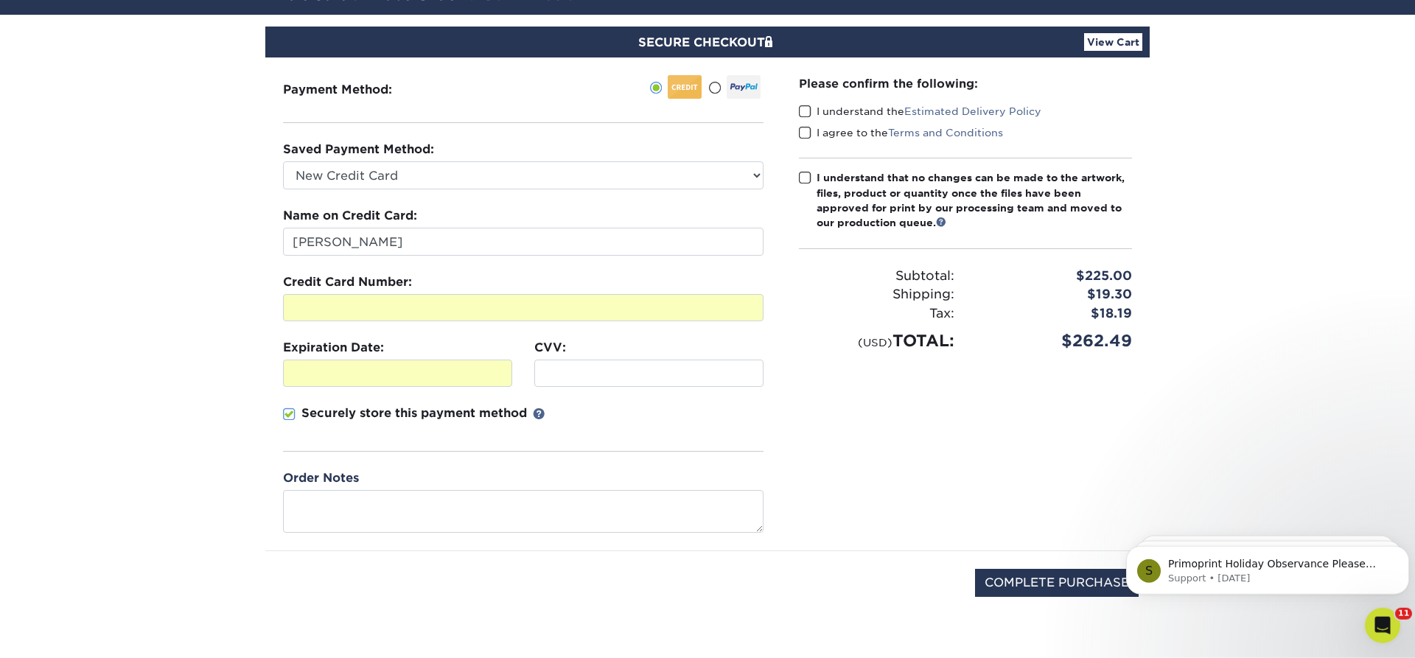
scroll to position [150, 0]
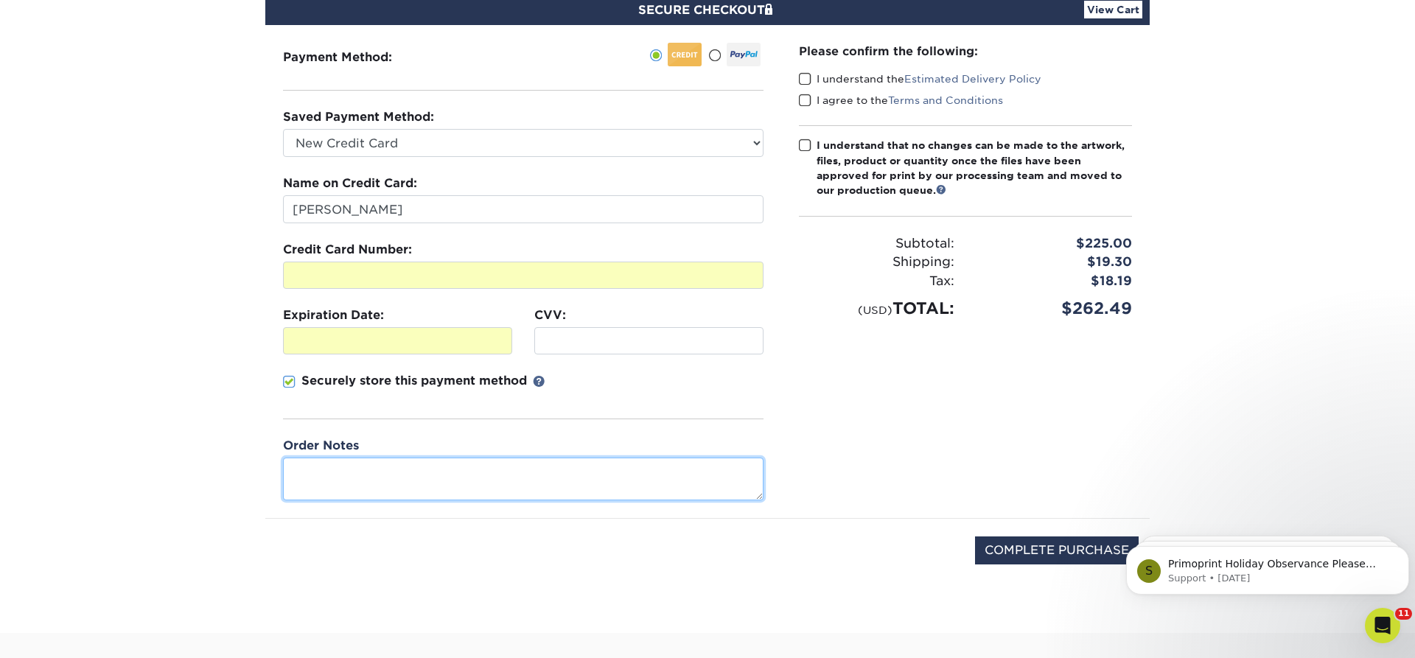
click at [431, 481] on textarea at bounding box center [523, 479] width 480 height 42
type textarea "Aug Visa 2025"
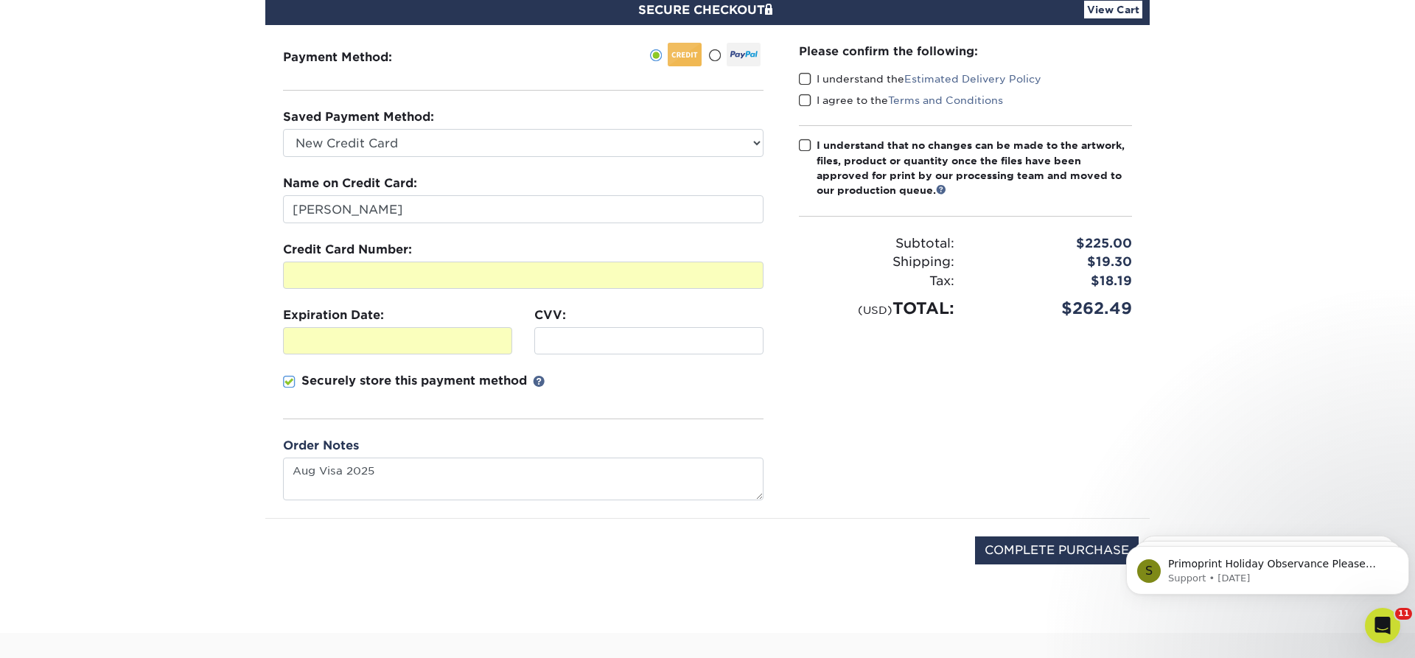
click at [66, 350] on section "SECURE CHECKOUT View Cart Payment Method: Saved Payment Method:" at bounding box center [707, 307] width 1415 height 651
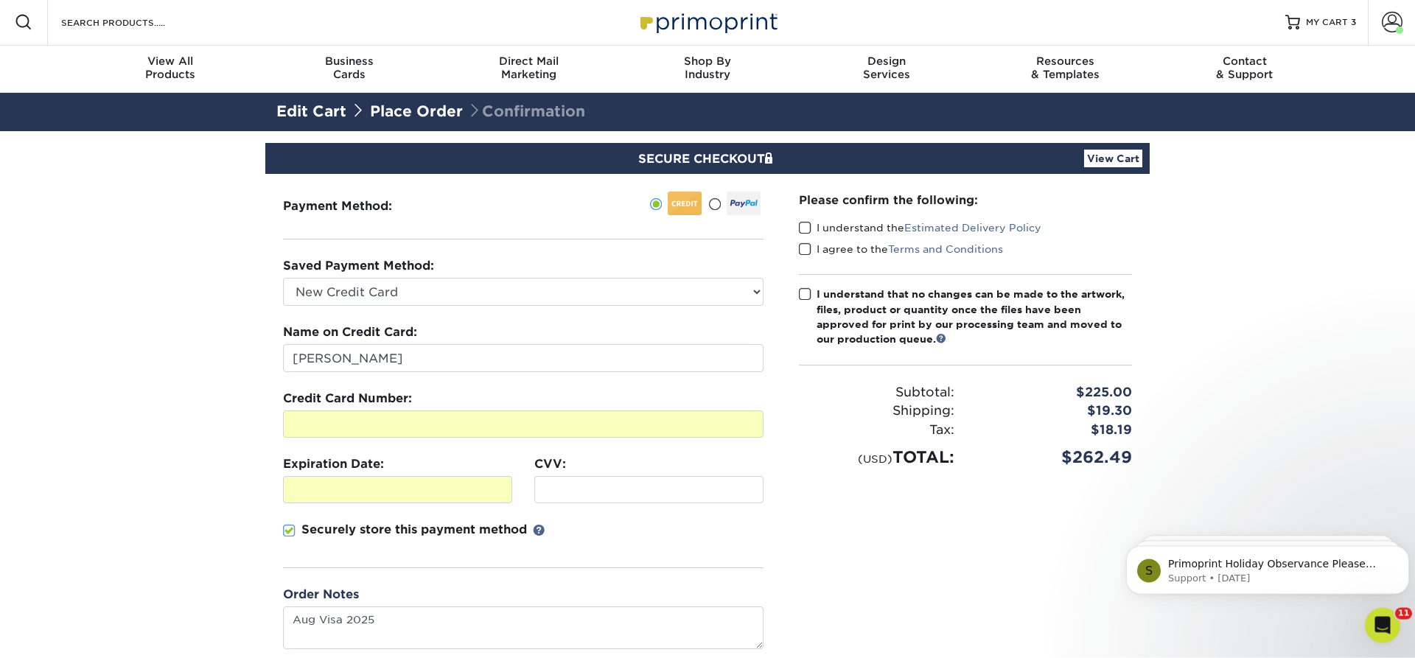
scroll to position [0, 0]
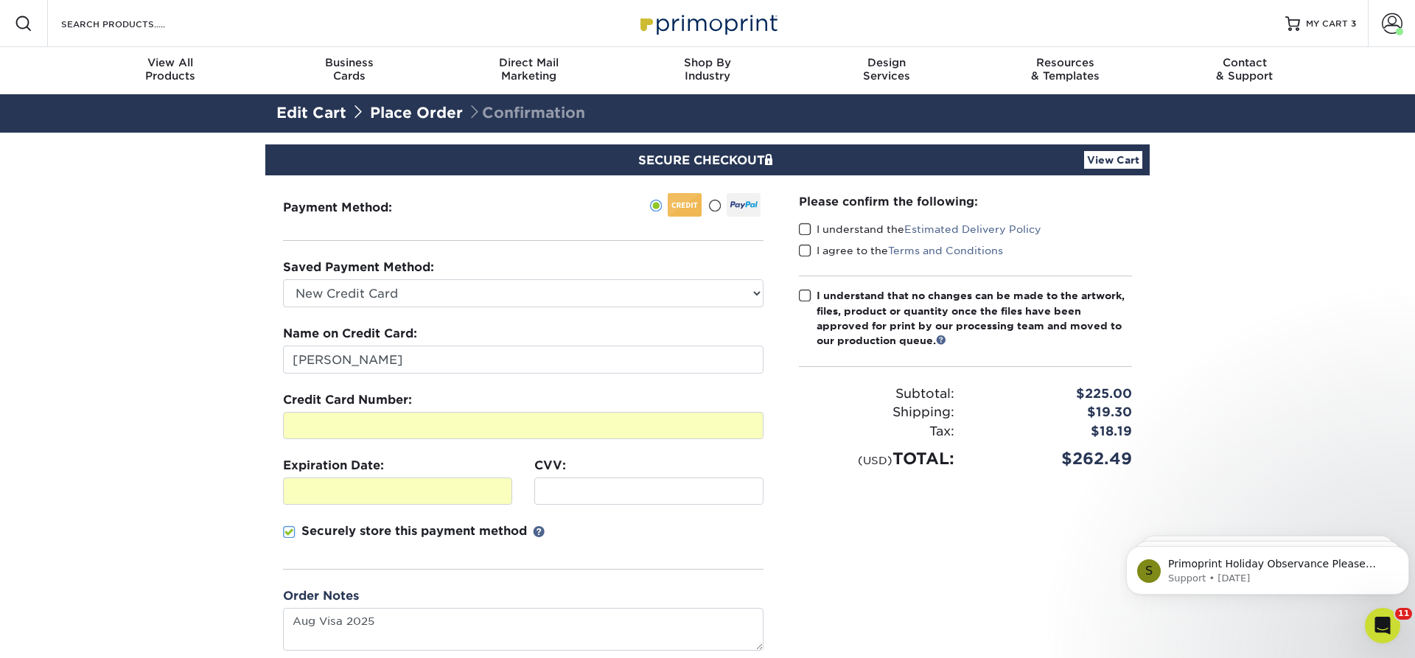
click at [99, 388] on section "SECURE CHECKOUT View Cart Payment Method: Saved Payment Method:" at bounding box center [707, 458] width 1415 height 651
click at [97, 391] on section "SECURE CHECKOUT View Cart Payment Method: Saved Payment Method:" at bounding box center [707, 458] width 1415 height 651
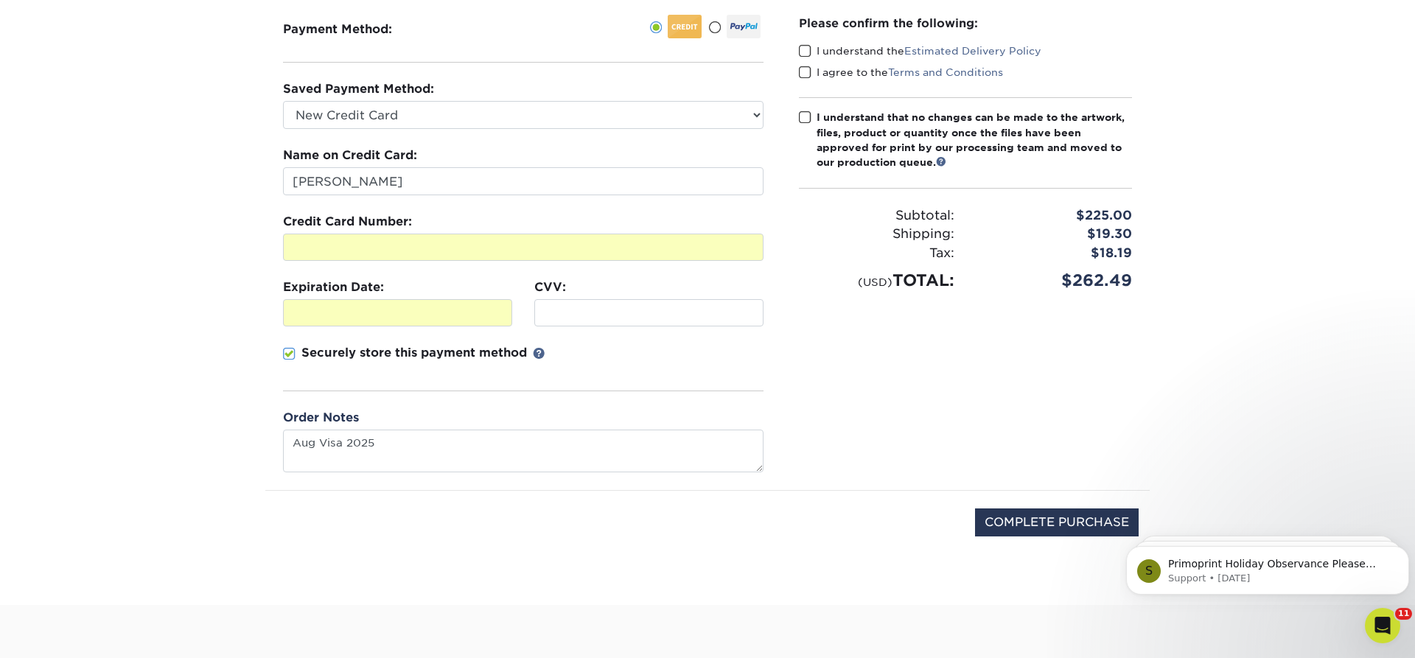
scroll to position [75, 0]
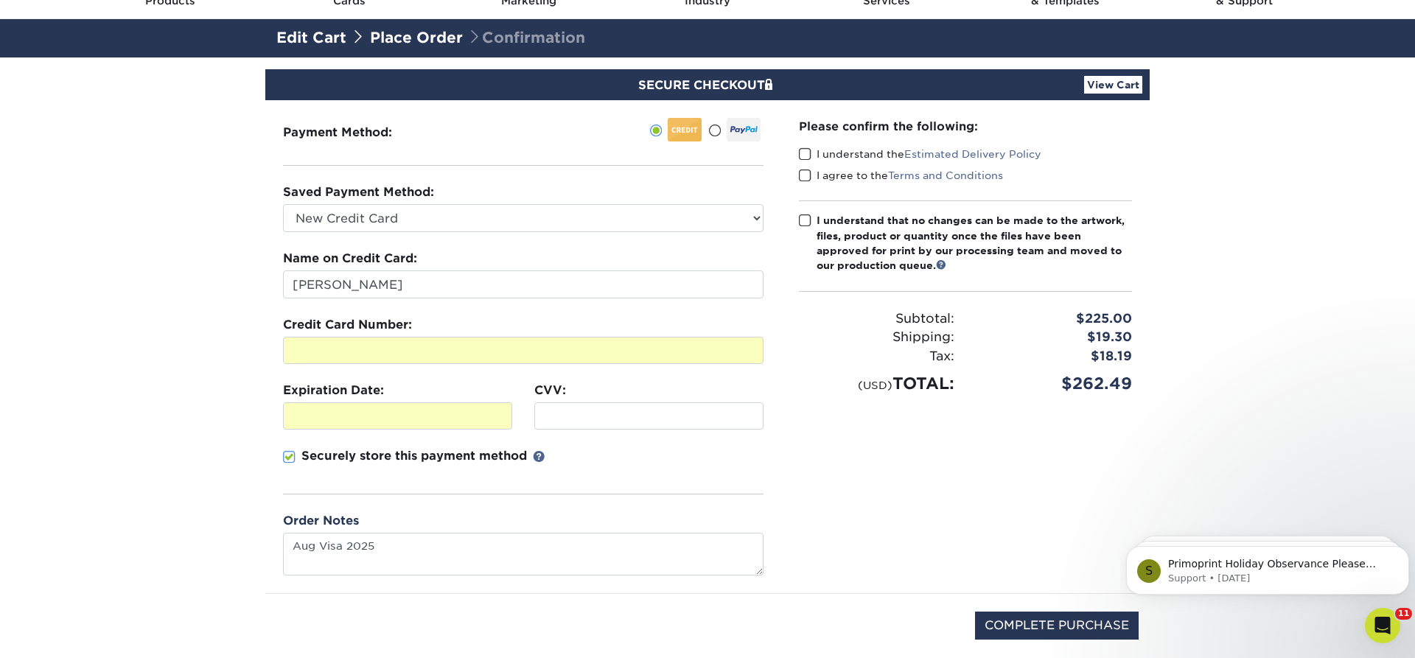
click at [81, 385] on section "SECURE CHECKOUT View Cart Payment Method: Saved Payment Method:" at bounding box center [707, 382] width 1415 height 651
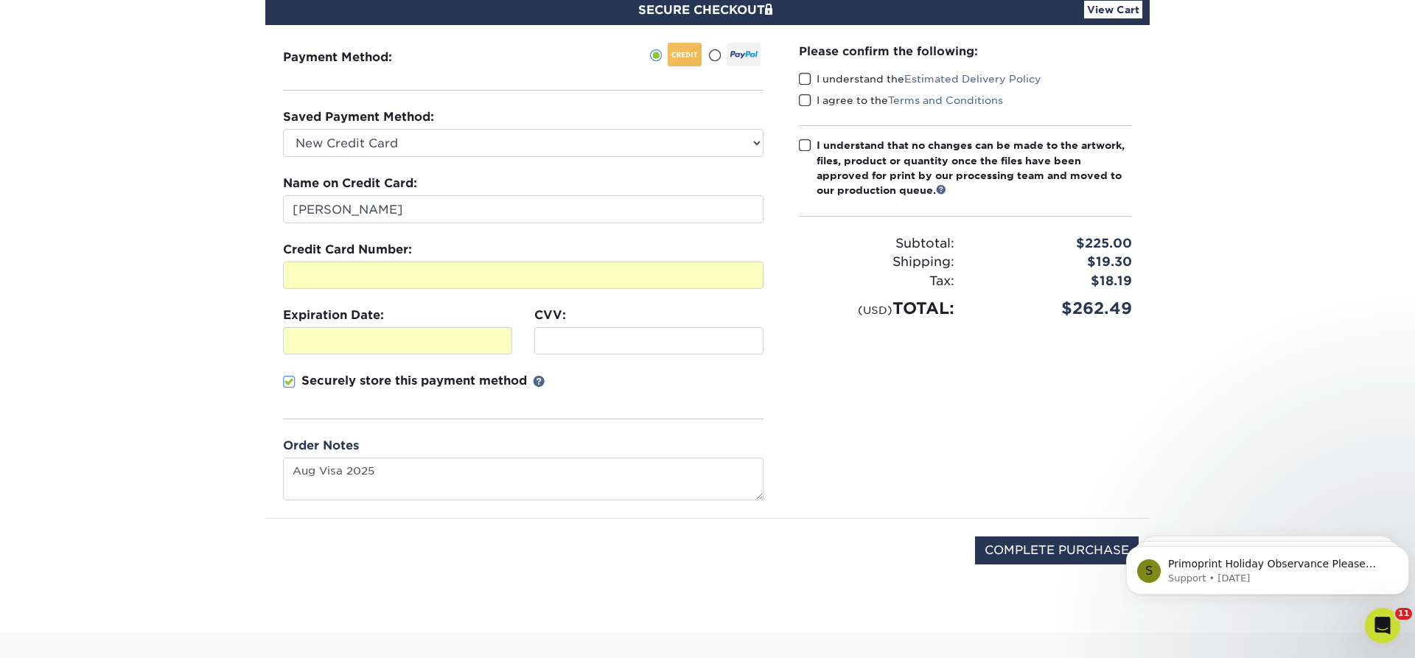
scroll to position [0, 0]
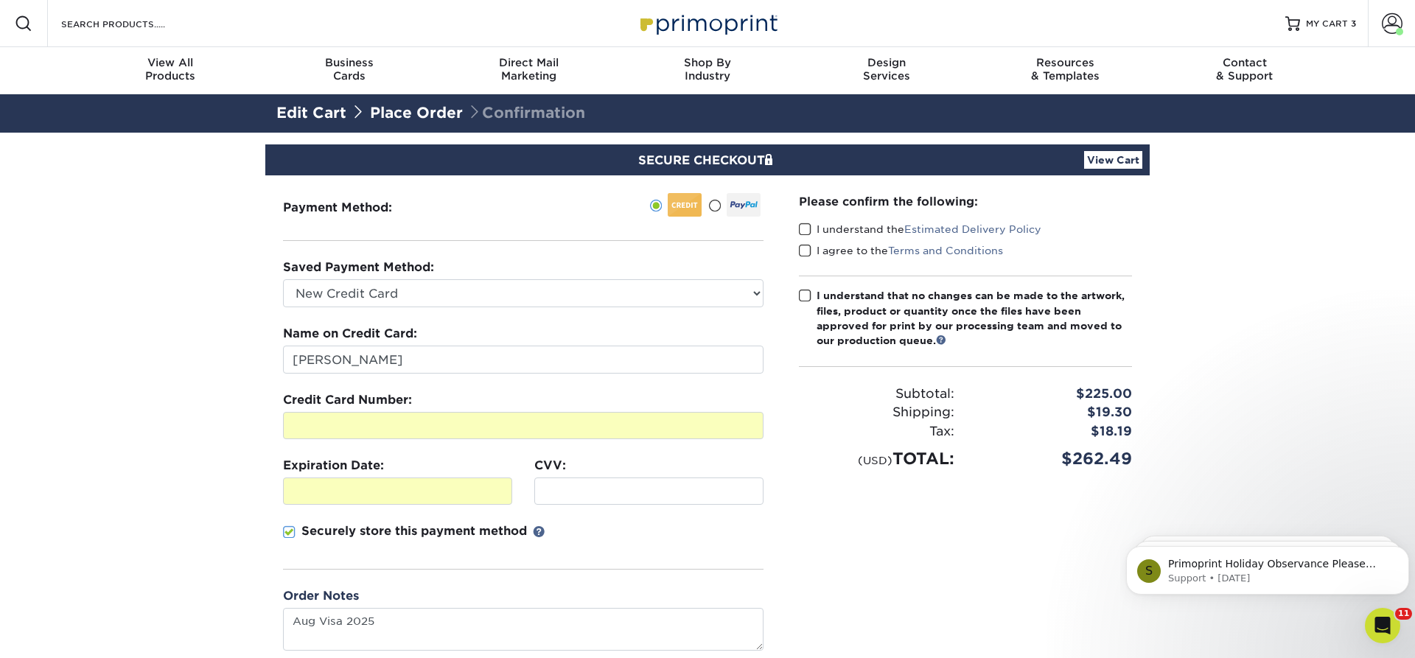
click at [22, 294] on section "SECURE CHECKOUT View Cart Payment Method: Saved Payment Method:" at bounding box center [707, 458] width 1415 height 651
click at [280, 110] on link "Edit Cart" at bounding box center [311, 113] width 70 height 18
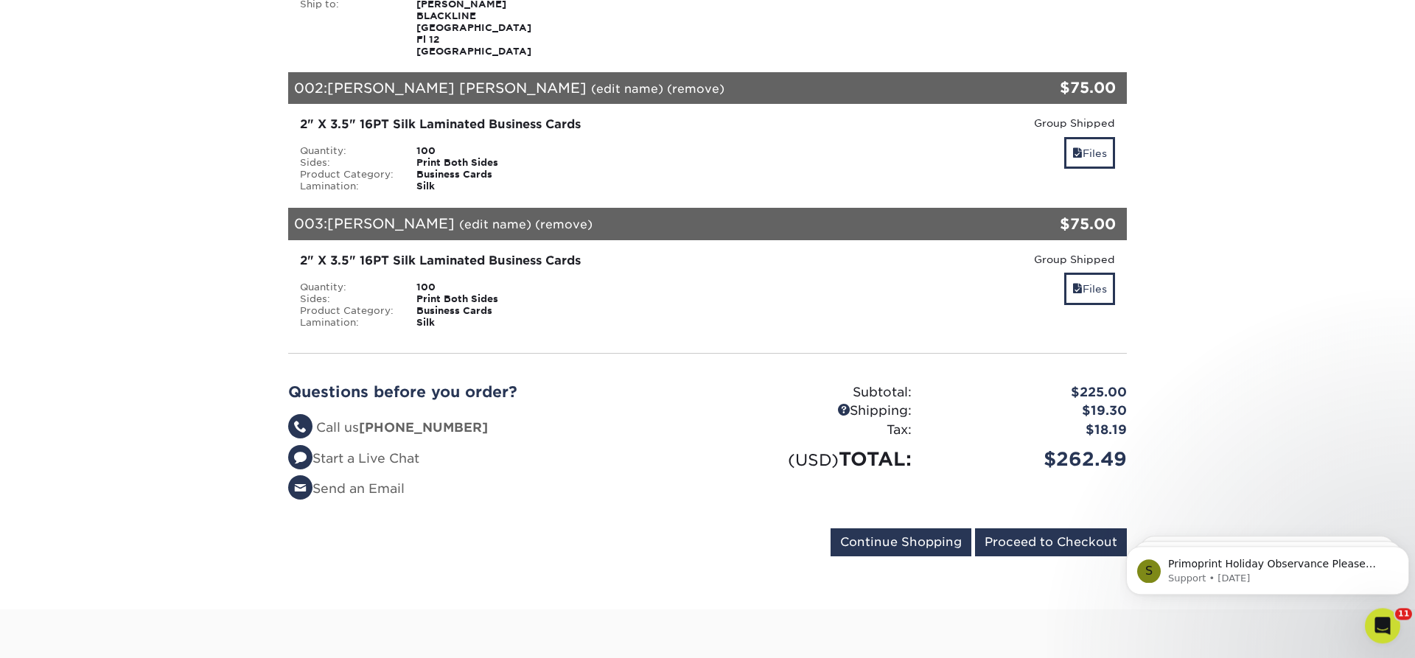
scroll to position [376, 0]
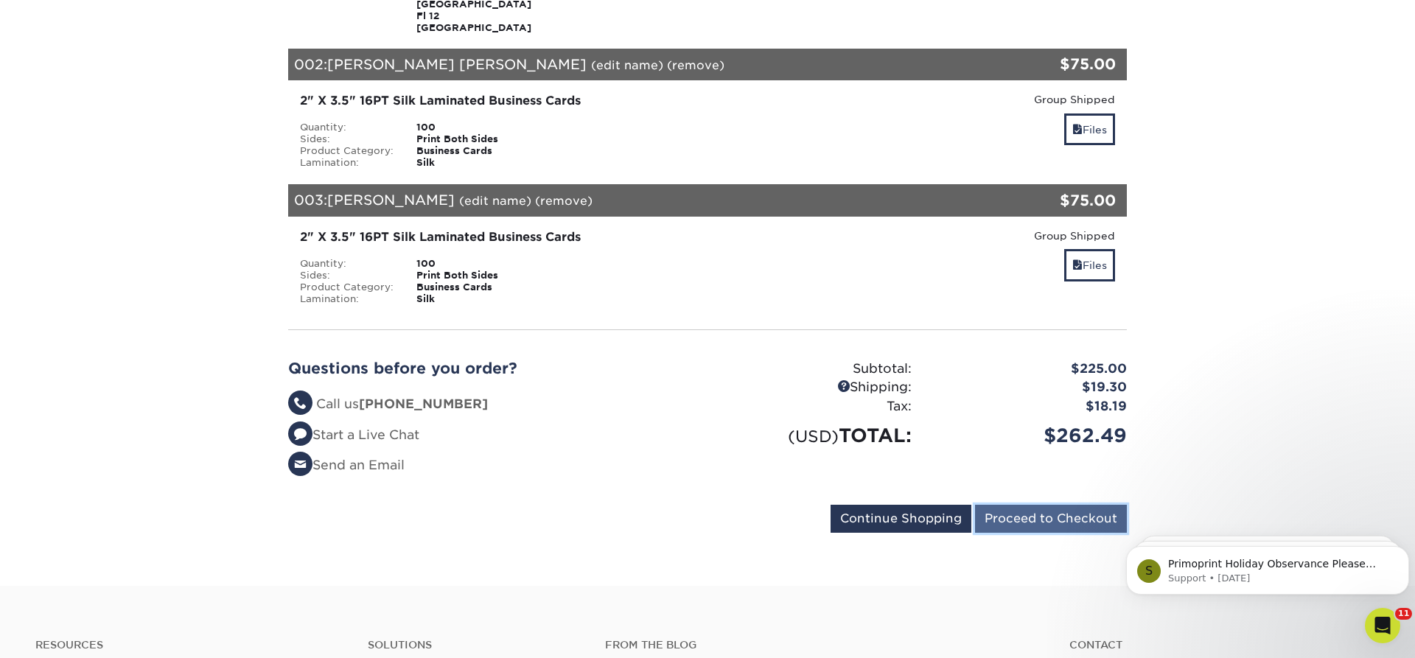
click at [1044, 522] on input "Proceed to Checkout" at bounding box center [1051, 519] width 152 height 28
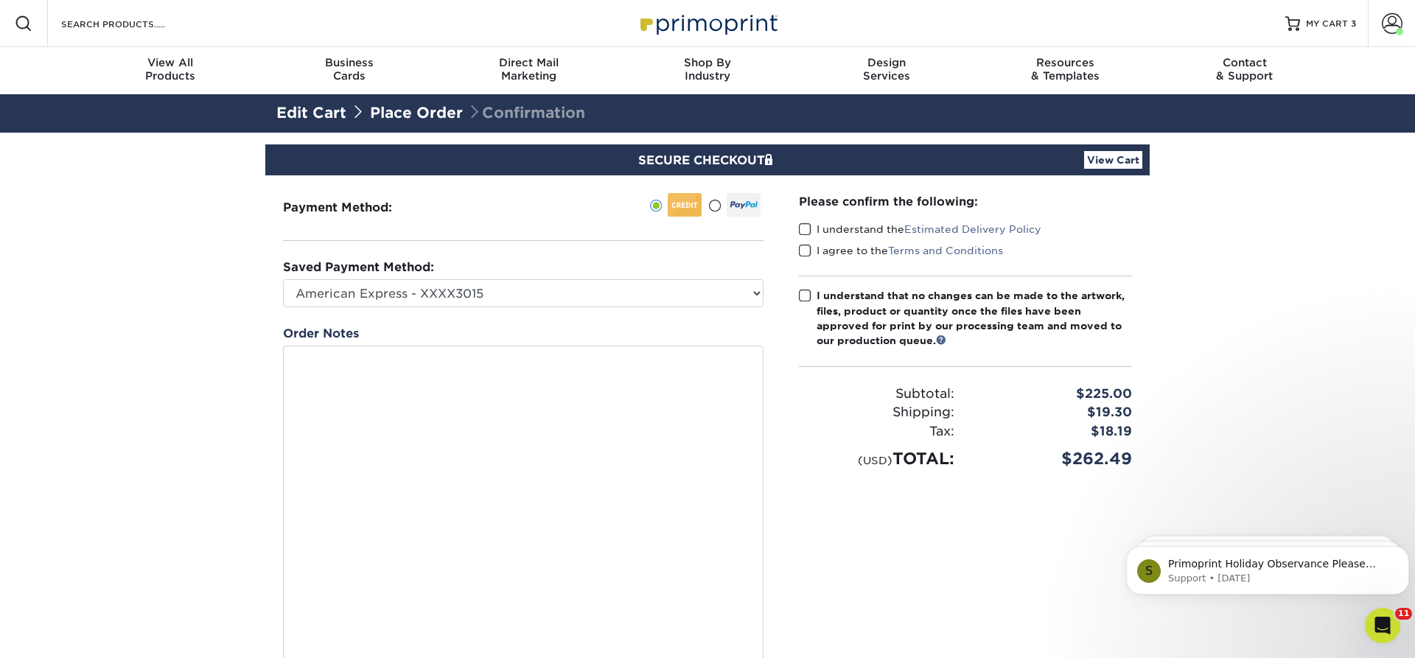
drag, startPoint x: 758, startPoint y: 384, endPoint x: 787, endPoint y: 693, distance: 310.1
click at [763, 657] on textarea at bounding box center [523, 521] width 480 height 351
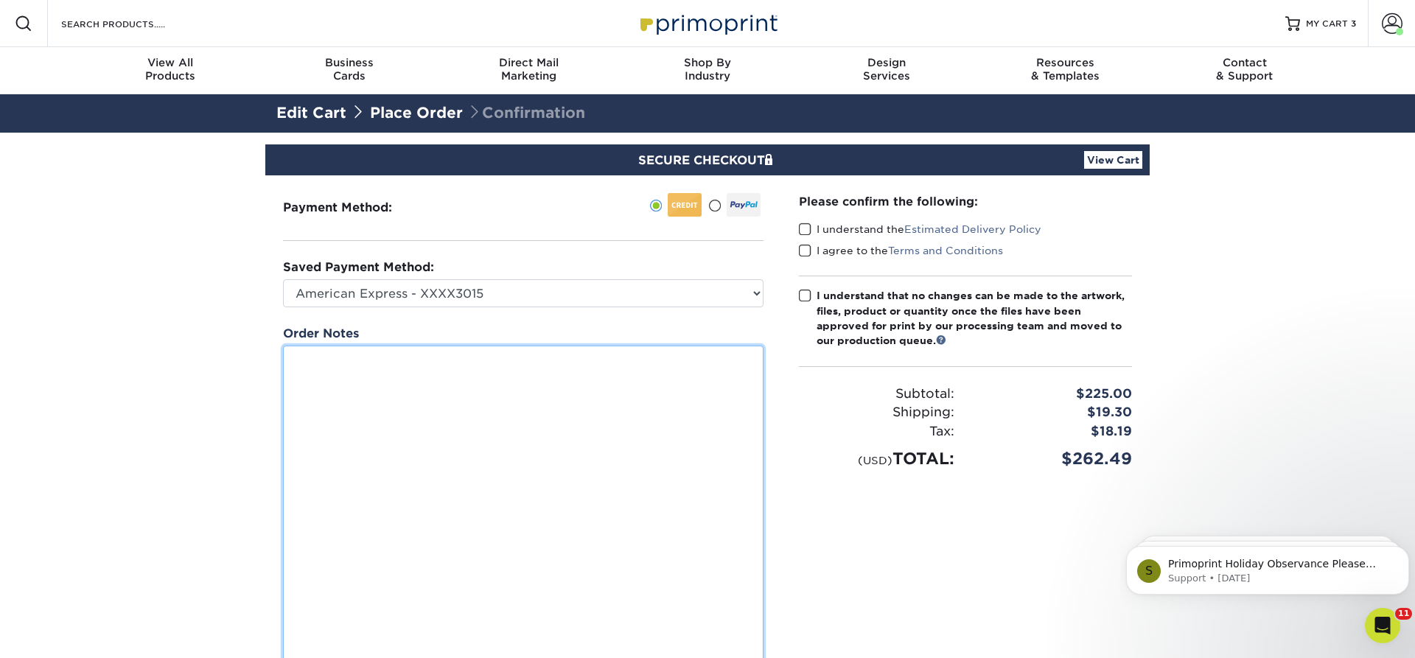
click at [340, 368] on textarea at bounding box center [523, 521] width 480 height 351
paste textarea "NAME: [PERSON_NAME] TITLE: Vice President, Global Talent Acquisition PHONE(S): …"
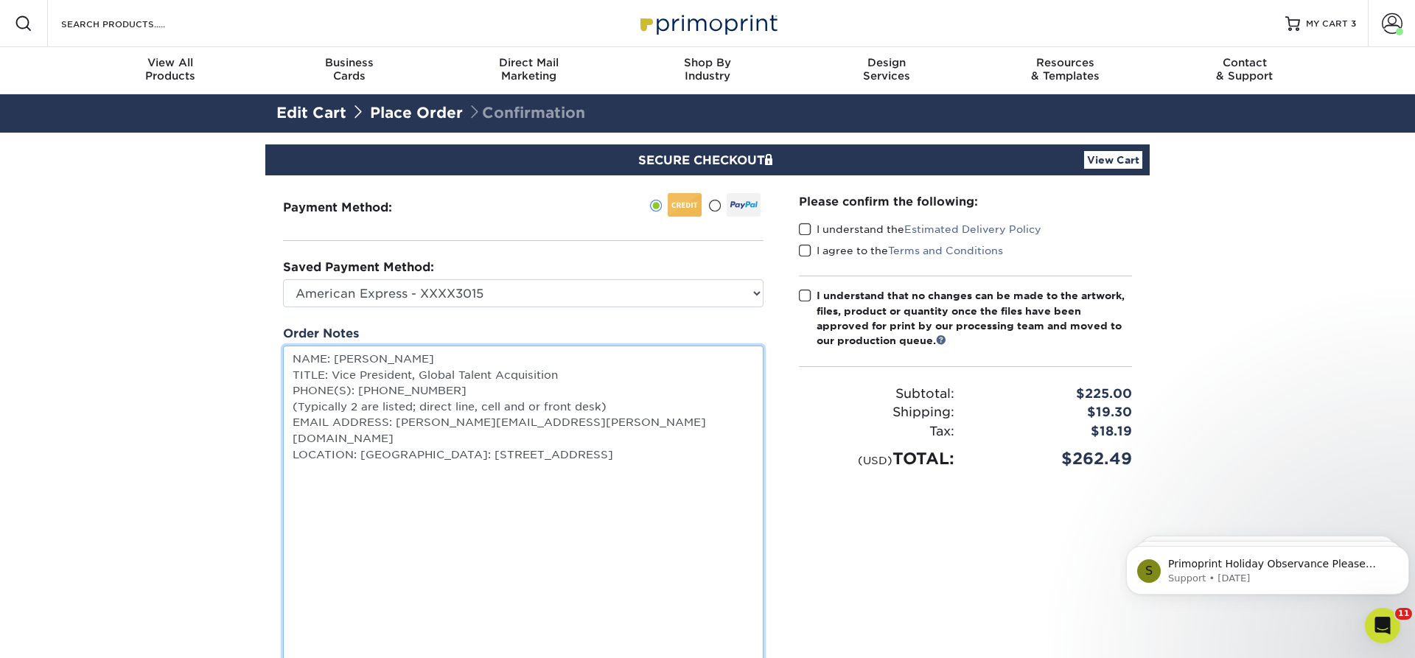
drag, startPoint x: 617, startPoint y: 401, endPoint x: 187, endPoint y: 466, distance: 434.6
click at [283, 413] on textarea "NAME: [PERSON_NAME] TITLE: Vice President, Global Talent Acquisition PHONE(S): …" at bounding box center [523, 521] width 480 height 351
click at [727, 422] on textarea "NAME: [PERSON_NAME] TITLE: Vice President, Global Talent Acquisition PHONE(S): …" at bounding box center [523, 521] width 480 height 351
click at [336, 458] on textarea "NAME: [PERSON_NAME] TITLE: Vice President, Global Talent Acquisition PHONES: [P…" at bounding box center [523, 521] width 480 height 351
paste textarea "NAME: [PERSON_NAME] (SAN) TITLE: Regional Sales Manager PHONE(S):[PHONE_NUMBER]…"
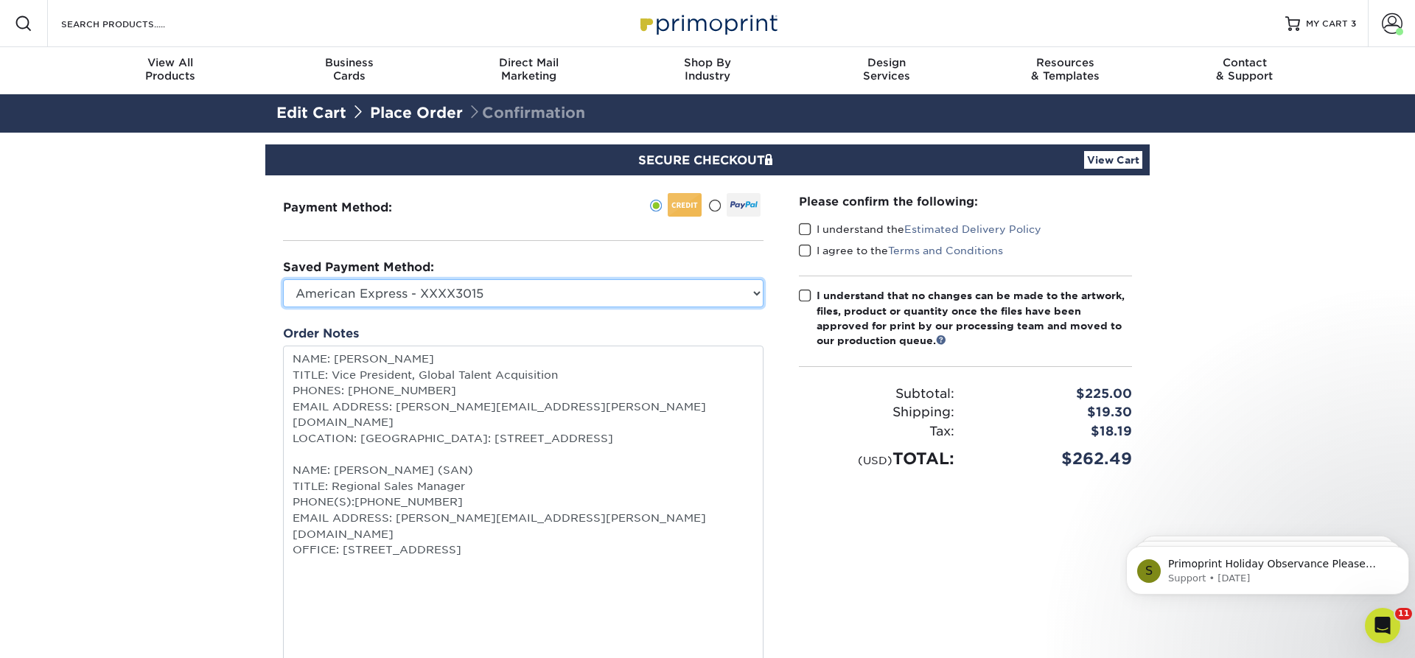
type textarea "NAME: [PERSON_NAME] TITLE: Vice President, Global Talent Acquisition PHONES: [P…"
click at [283, 279] on select "American Express - XXXX3015 Visa - XXXX7148 Visa - XXXX1775 New Credit Card" at bounding box center [523, 293] width 480 height 28
select select
click option "New Credit Card" at bounding box center [0, 0] width 0 height 0
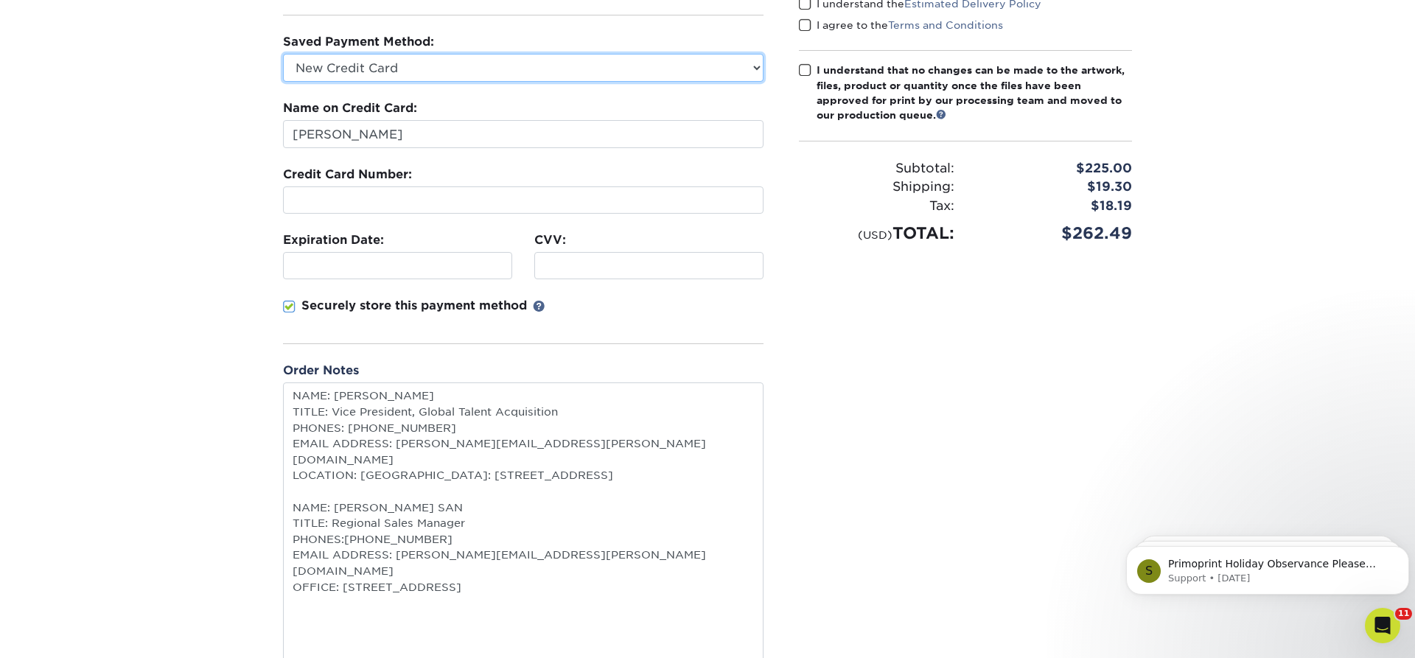
scroll to position [301, 0]
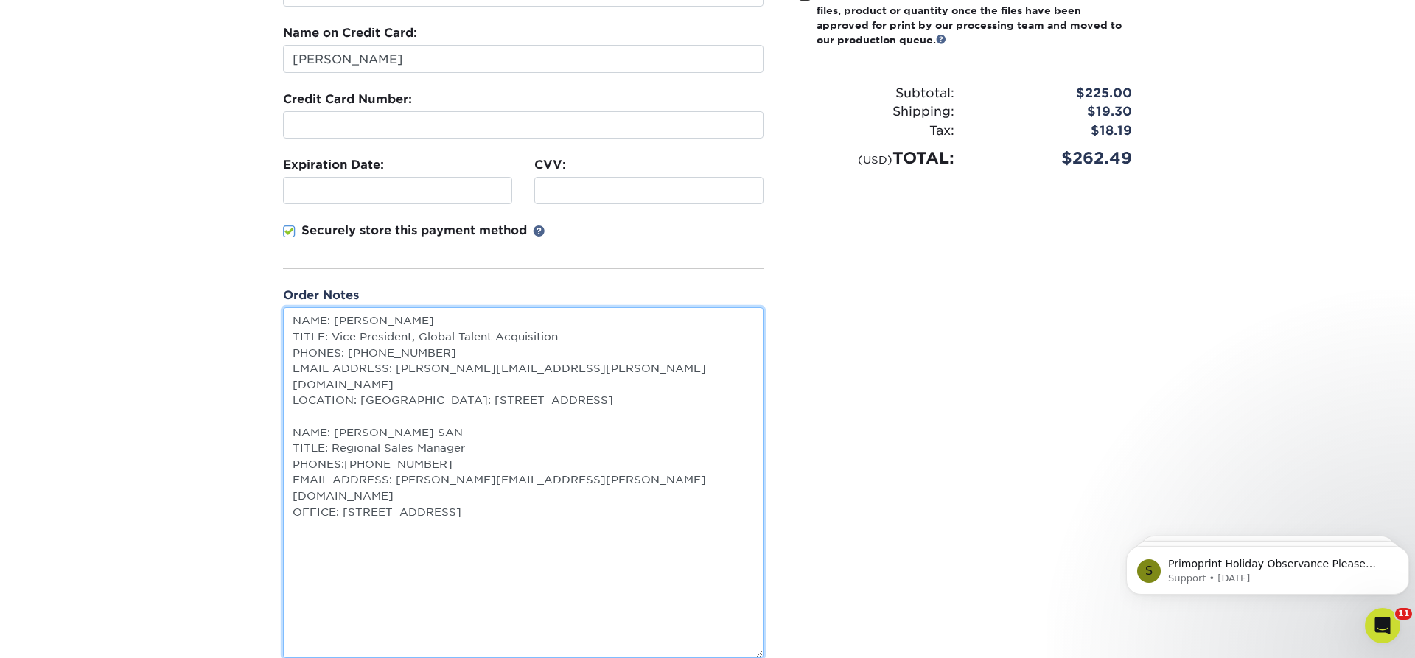
click at [723, 476] on textarea "NAME: [PERSON_NAME] TITLE: Vice President, Global Talent Acquisition PHONES: [P…" at bounding box center [523, 482] width 480 height 351
click at [318, 524] on textarea "NAME: [PERSON_NAME] TITLE: Vice President, Global Talent Acquisition PHONES: [P…" at bounding box center [523, 482] width 480 height 351
paste textarea "NAME: [PERSON_NAME] Bible TITLE: Senior Vice President of Public Sector PHONE(S…"
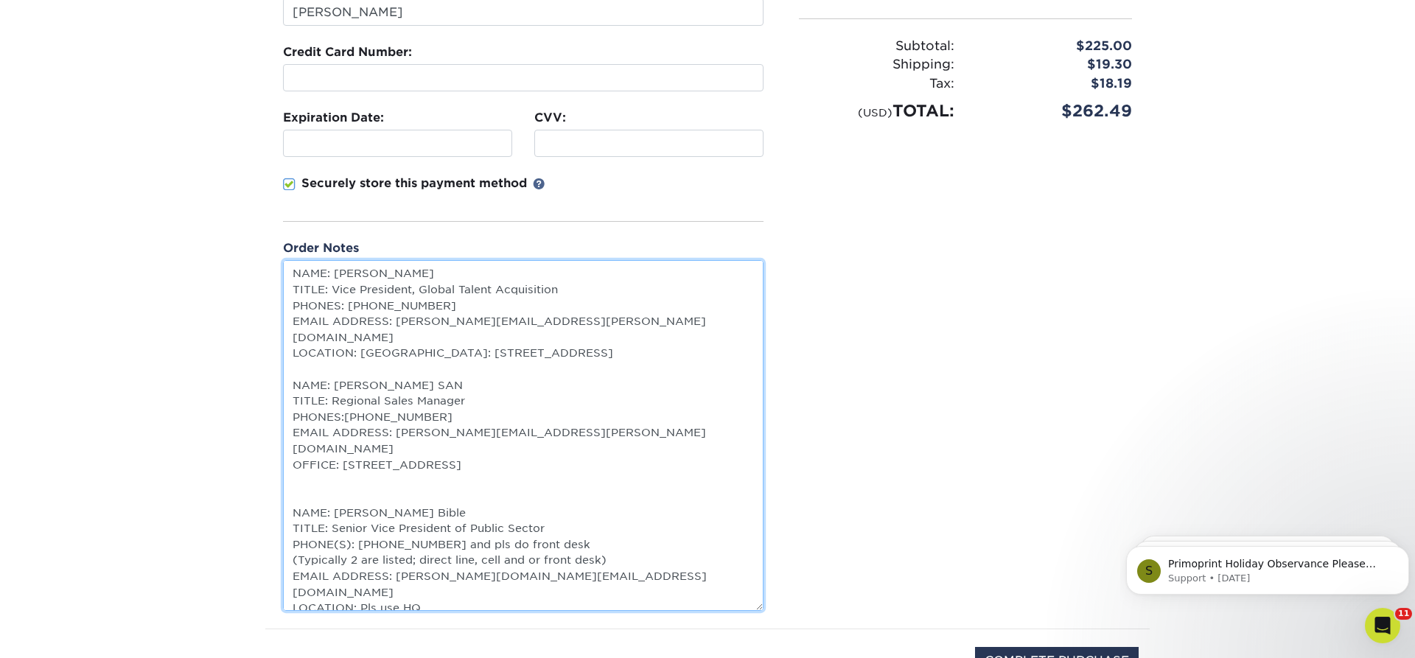
scroll to position [376, 0]
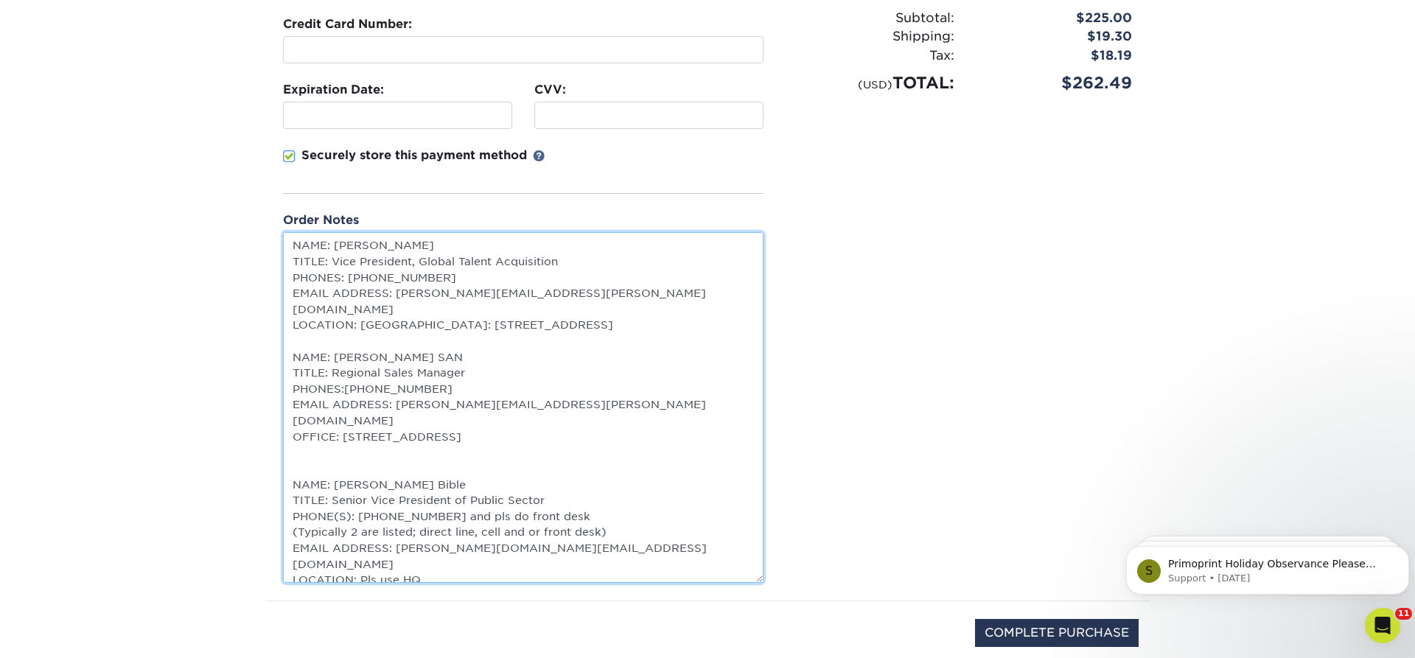
drag, startPoint x: 610, startPoint y: 503, endPoint x: 284, endPoint y: 503, distance: 325.7
click at [284, 503] on textarea "NAME: [PERSON_NAME] TITLE: Vice President, Global Talent Acquisition PHONES: [P…" at bounding box center [523, 407] width 480 height 351
drag, startPoint x: 567, startPoint y: 479, endPoint x: 532, endPoint y: 458, distance: 41.3
click at [439, 486] on textarea "NAME: [PERSON_NAME] TITLE: Vice President, Global Talent Acquisition PHONES: [P…" at bounding box center [523, 407] width 480 height 351
click at [650, 458] on textarea "NAME: [PERSON_NAME] TITLE: Vice President, Global Talent Acquisition PHONES: [P…" at bounding box center [523, 407] width 480 height 351
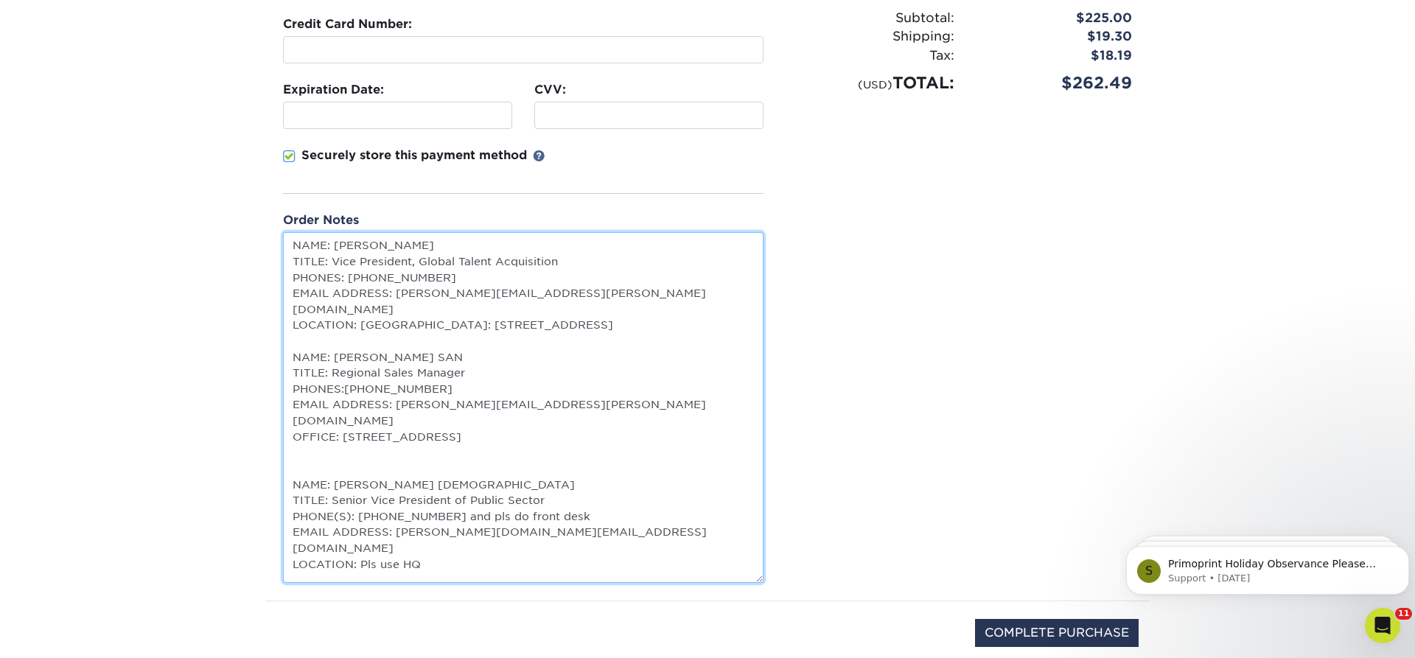
click at [570, 484] on textarea "NAME: [PERSON_NAME] TITLE: Vice President, Global Talent Acquisition PHONES: [P…" at bounding box center [523, 407] width 480 height 351
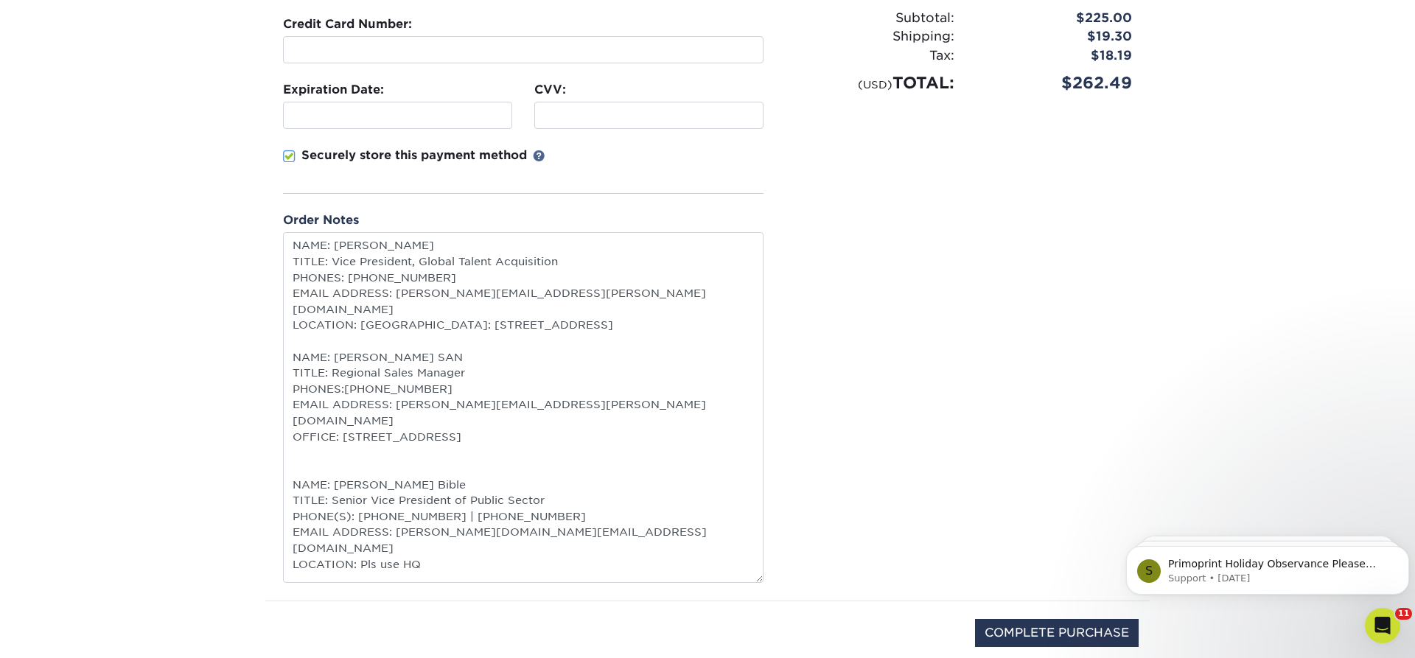
type textarea "NAME: [PERSON_NAME] TITLE: Vice President, Global Talent Acquisition PHONES: [P…"
click at [922, 377] on div "Please confirm the following: I understand the Estimated Delivery Policy I agre…" at bounding box center [965, 200] width 368 height 801
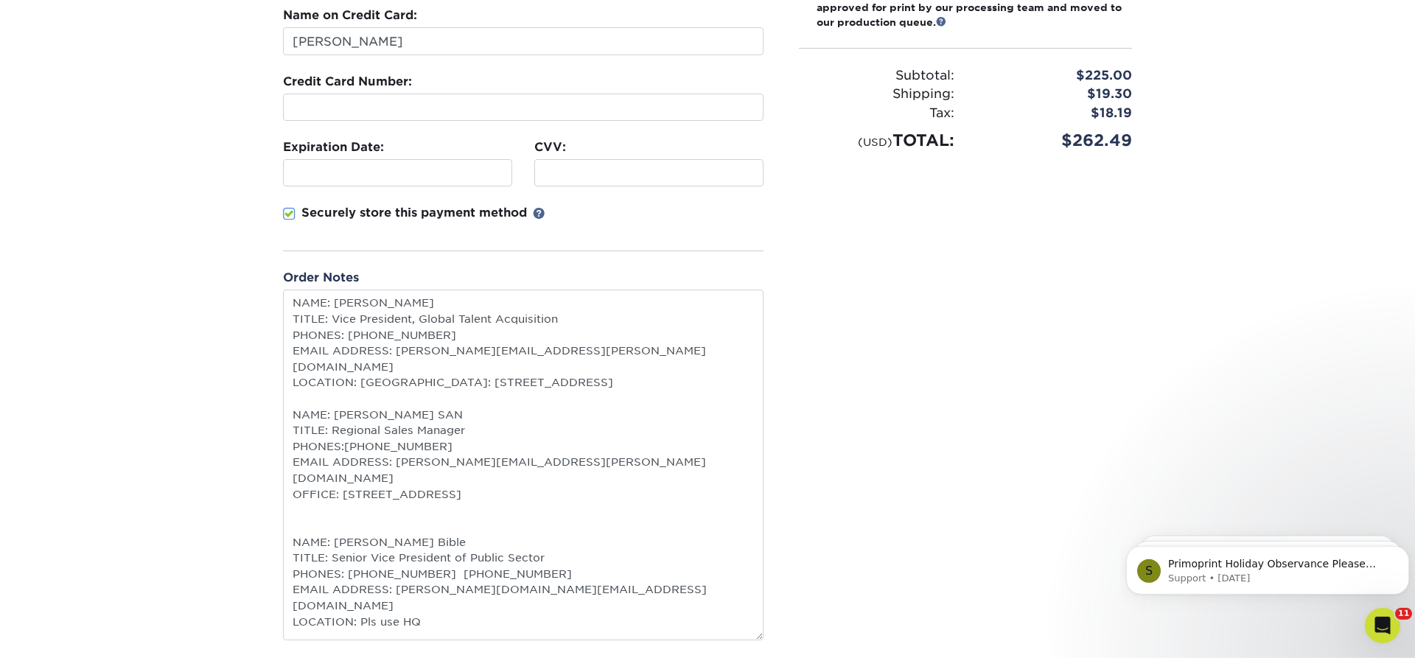
scroll to position [150, 0]
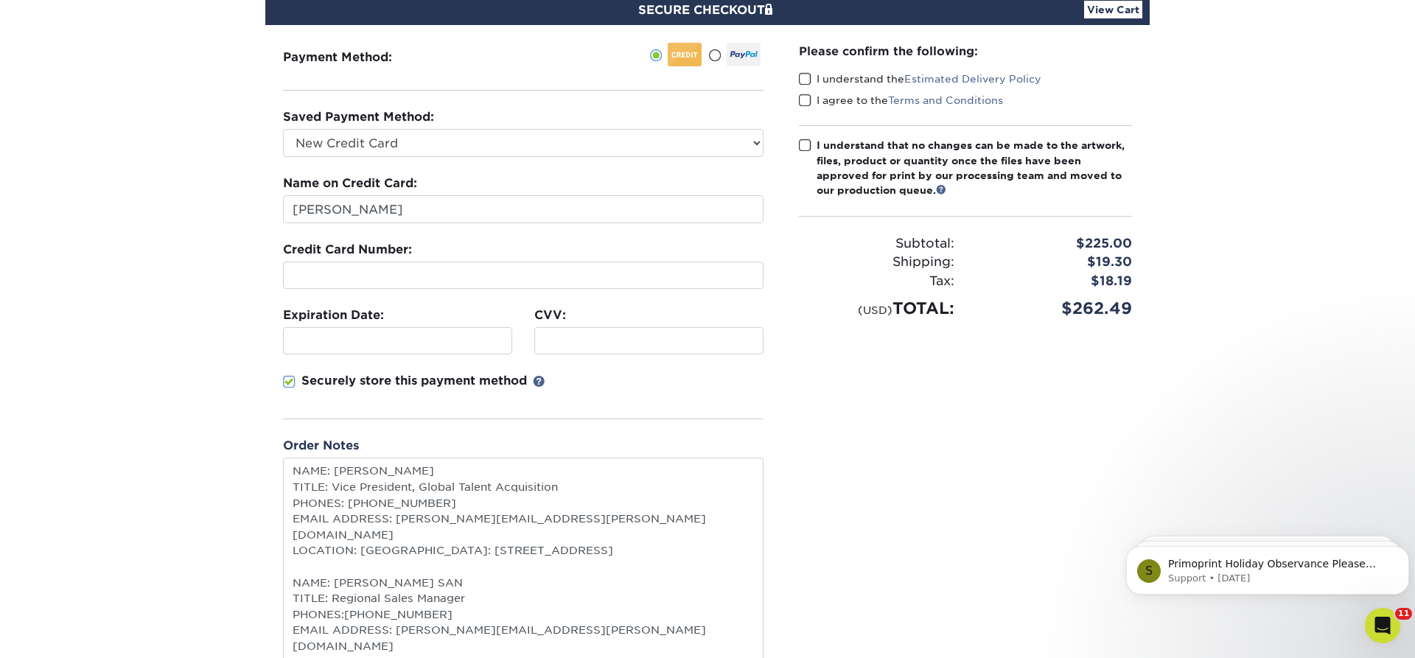
click at [390, 265] on div at bounding box center [523, 275] width 480 height 27
click at [883, 454] on div "Please confirm the following: I understand the Estimated Delivery Policy I agre…" at bounding box center [965, 425] width 368 height 801
click at [606, 332] on div at bounding box center [648, 340] width 229 height 27
click at [934, 438] on div "Please confirm the following: I understand the Estimated Delivery Policy I agre…" at bounding box center [965, 425] width 368 height 801
click at [205, 338] on section "SECURE CHECKOUT View Cart Payment Method: Saved Payment Method:" at bounding box center [707, 461] width 1415 height 959
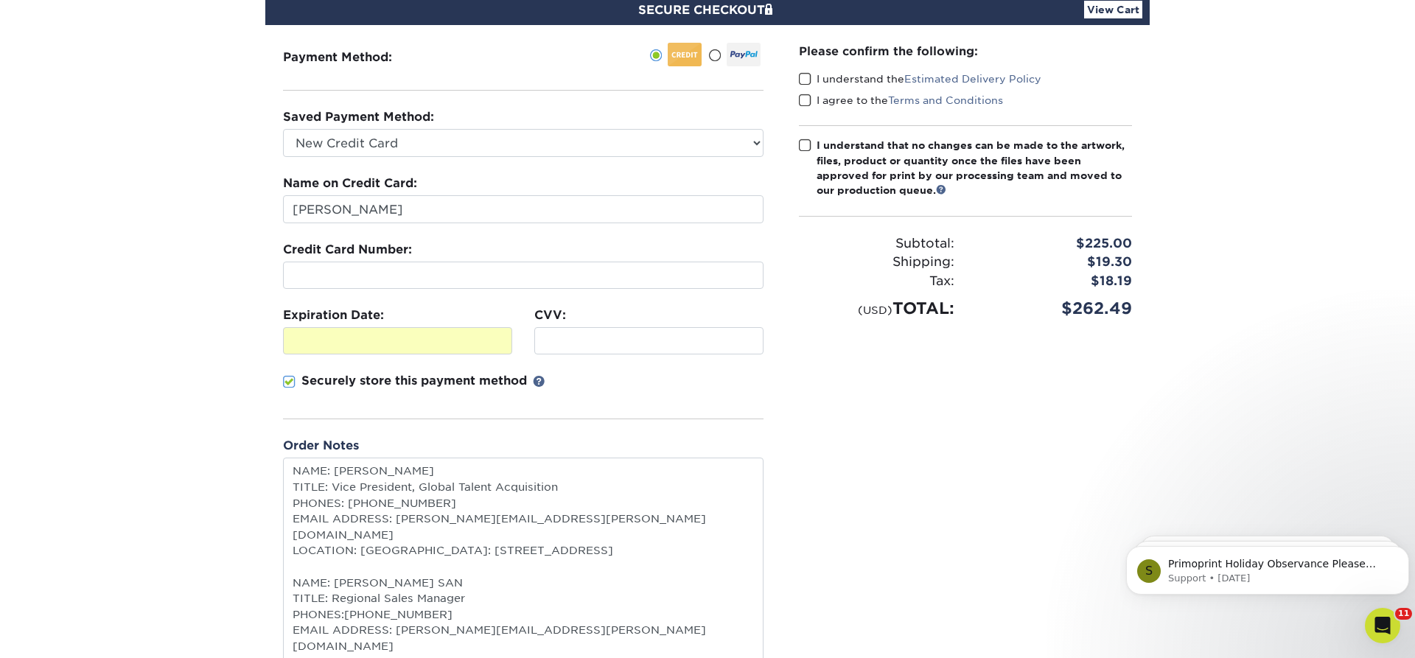
click at [306, 327] on div at bounding box center [397, 340] width 229 height 27
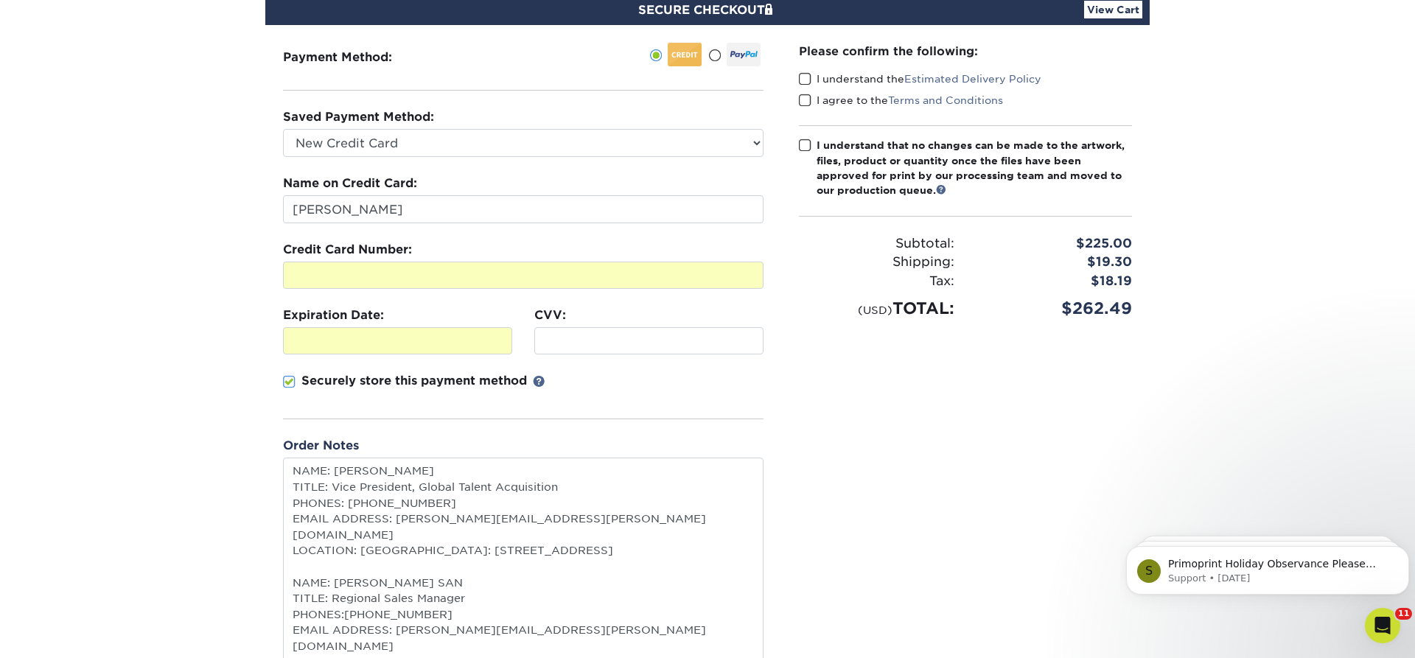
click at [186, 372] on section "SECURE CHECKOUT View Cart Payment Method: Saved Payment Method:" at bounding box center [707, 461] width 1415 height 959
click at [59, 320] on section "SECURE CHECKOUT View Cart Payment Method: Saved Payment Method:" at bounding box center [707, 461] width 1415 height 959
drag, startPoint x: 805, startPoint y: 80, endPoint x: 810, endPoint y: 89, distance: 10.9
click at [805, 79] on span at bounding box center [805, 79] width 13 height 14
click at [0, 0] on input "I understand the Estimated Delivery Policy" at bounding box center [0, 0] width 0 height 0
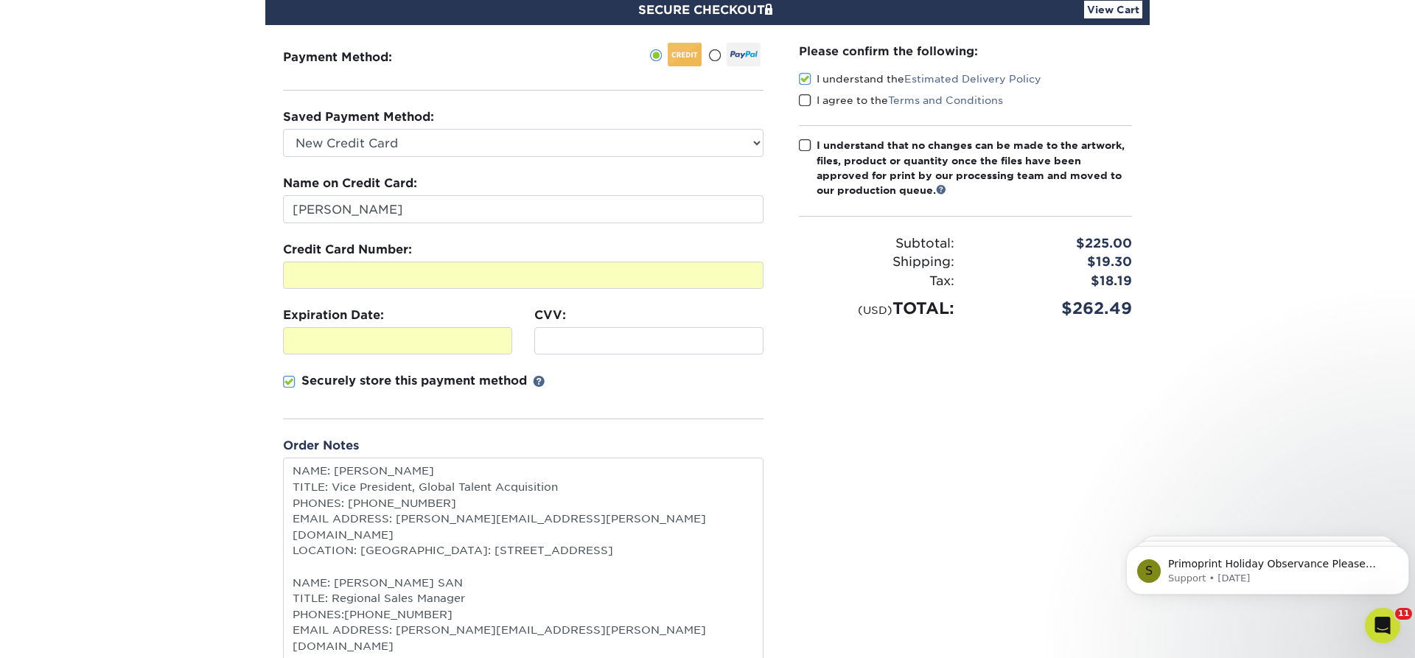
click at [804, 97] on span at bounding box center [805, 101] width 13 height 14
click at [0, 0] on input "I agree to the Terms and Conditions" at bounding box center [0, 0] width 0 height 0
drag, startPoint x: 805, startPoint y: 142, endPoint x: 801, endPoint y: 149, distance: 8.0
click at [805, 144] on span at bounding box center [805, 146] width 13 height 14
click at [0, 0] on input "I understand that no changes can be made to the artwork, files, product or quan…" at bounding box center [0, 0] width 0 height 0
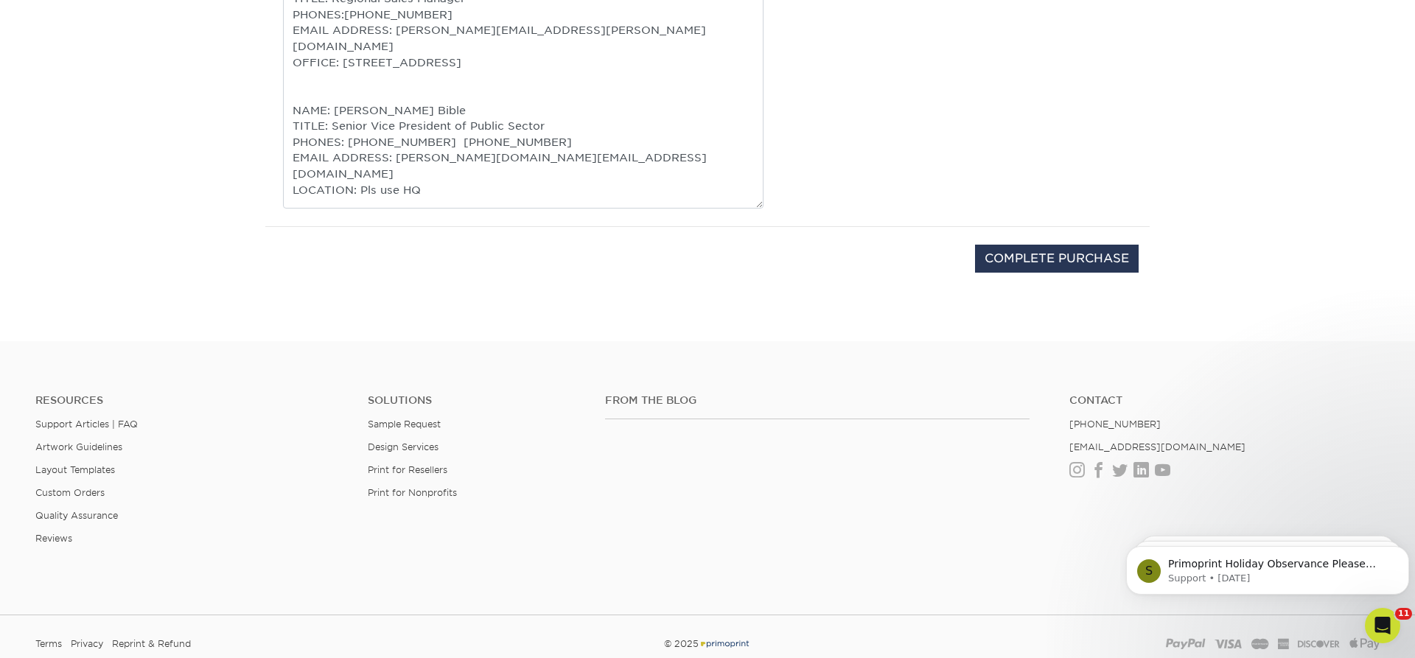
scroll to position [752, 0]
click at [1035, 256] on input "COMPLETE PURCHASE" at bounding box center [1057, 257] width 164 height 28
type input "PROCESSING, PLEASE WAIT..."
